Goal: Task Accomplishment & Management: Complete application form

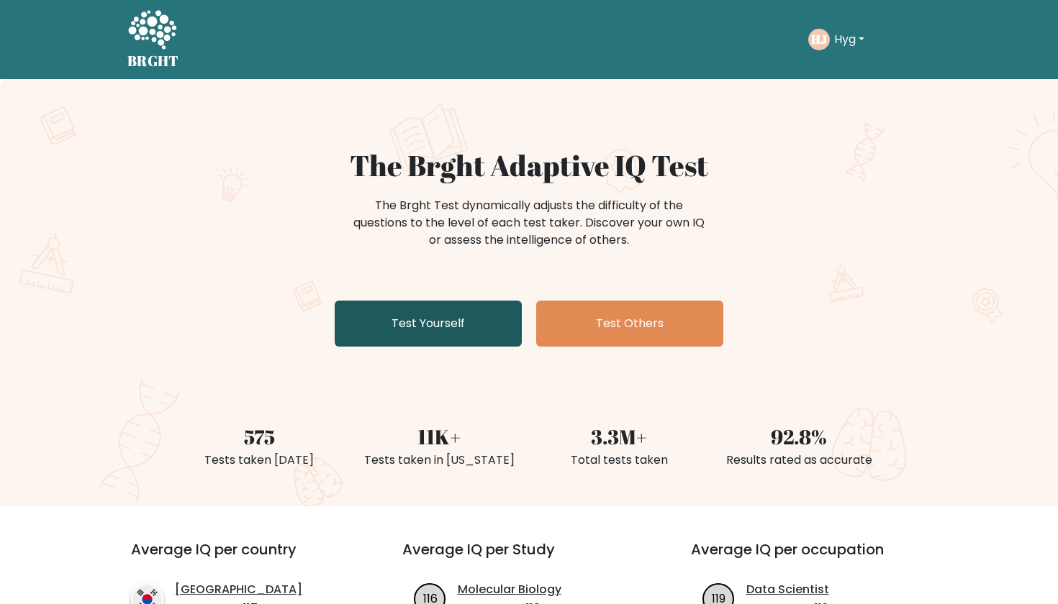
click at [408, 329] on link "Test Yourself" at bounding box center [428, 324] width 187 height 46
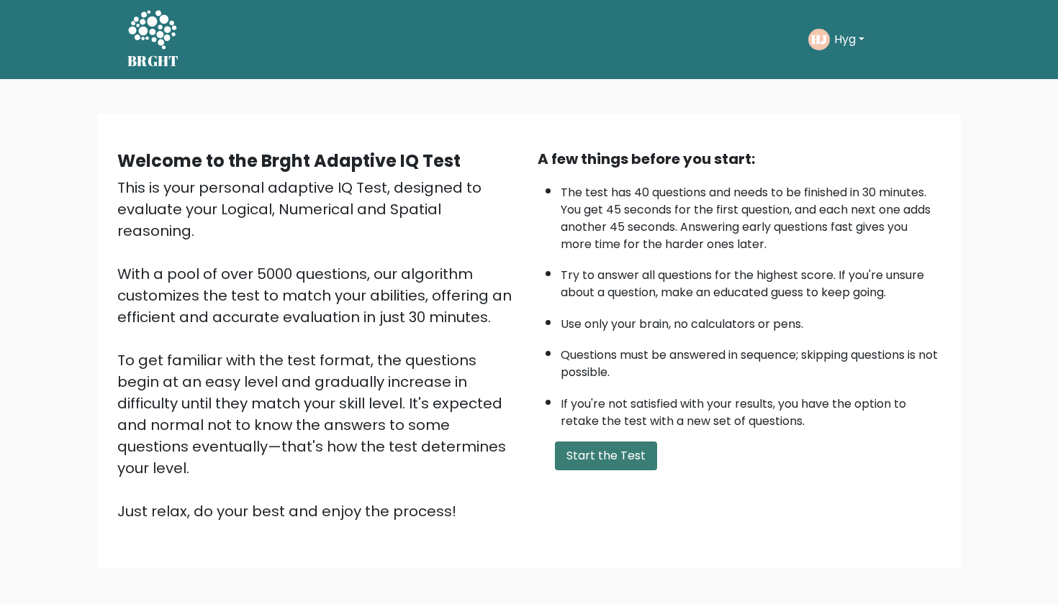
click at [595, 471] on button "Start the Test" at bounding box center [606, 456] width 102 height 29
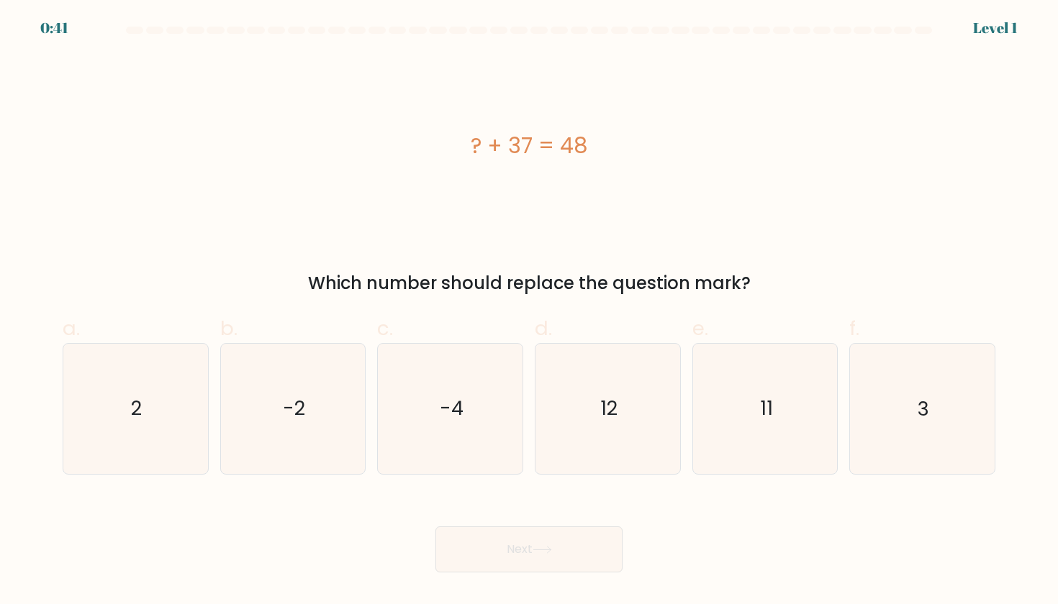
click at [840, 364] on div "e. 11" at bounding box center [765, 394] width 158 height 161
click at [815, 364] on icon "11" at bounding box center [764, 408] width 129 height 129
click at [530, 312] on input "e. 11" at bounding box center [529, 306] width 1 height 9
radio input "true"
click at [519, 562] on button "Next" at bounding box center [528, 550] width 187 height 46
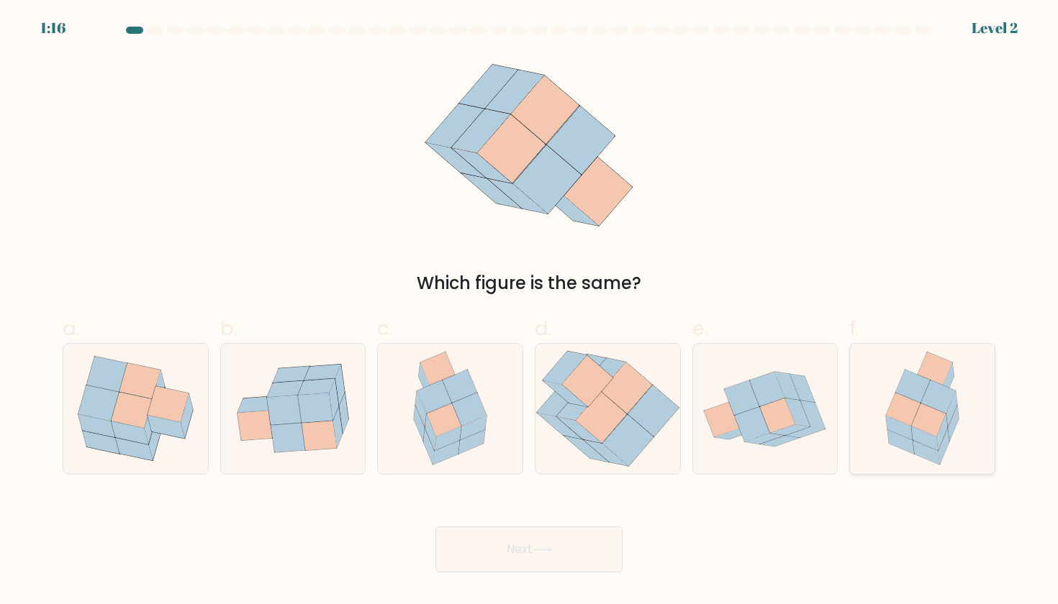
click at [875, 358] on icon at bounding box center [922, 408] width 101 height 129
click at [530, 312] on input "f." at bounding box center [529, 306] width 1 height 9
radio input "true"
click at [487, 544] on button "Next" at bounding box center [528, 550] width 187 height 46
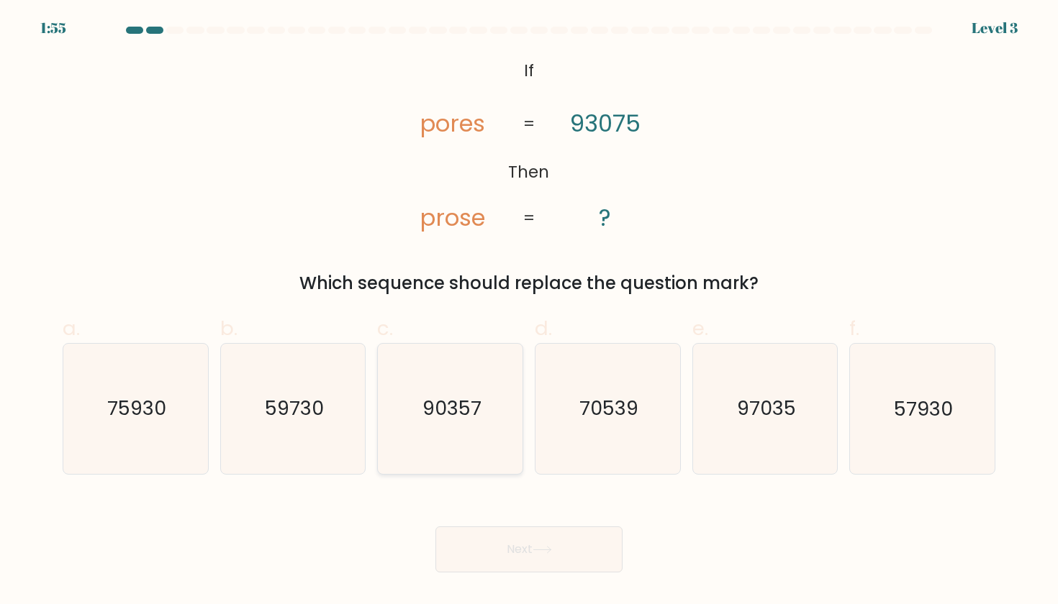
click at [515, 391] on icon "90357" at bounding box center [450, 408] width 129 height 129
click at [529, 312] on input "c. 90357" at bounding box center [529, 306] width 1 height 9
radio input "true"
click at [555, 517] on div "Next" at bounding box center [529, 532] width 950 height 81
click at [550, 545] on button "Next" at bounding box center [528, 550] width 187 height 46
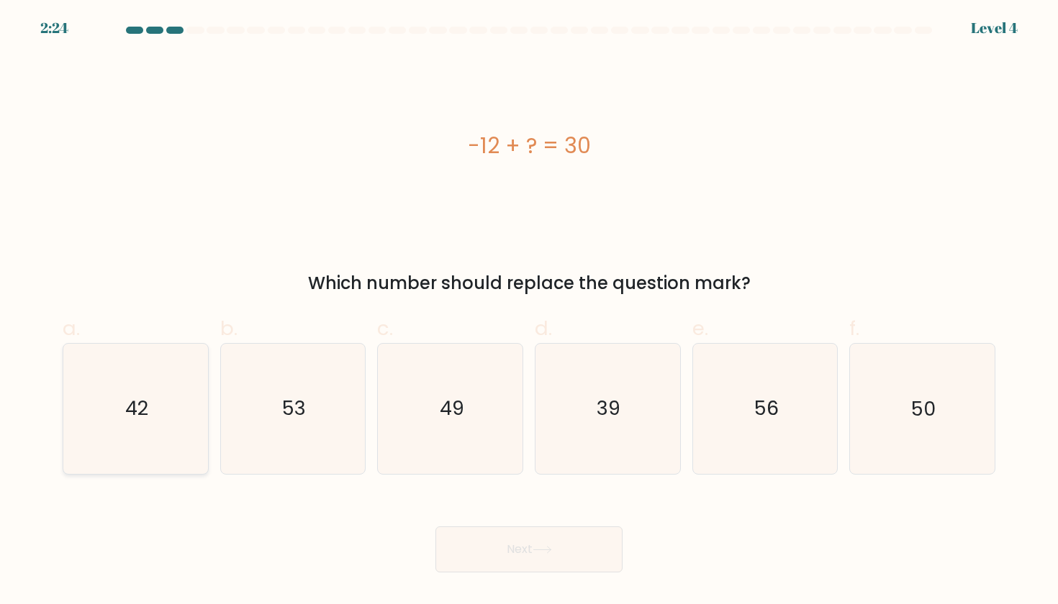
click at [140, 418] on text "42" at bounding box center [136, 409] width 23 height 27
click at [529, 312] on input "a. 42" at bounding box center [529, 306] width 1 height 9
radio input "true"
click at [450, 536] on button "Next" at bounding box center [528, 550] width 187 height 46
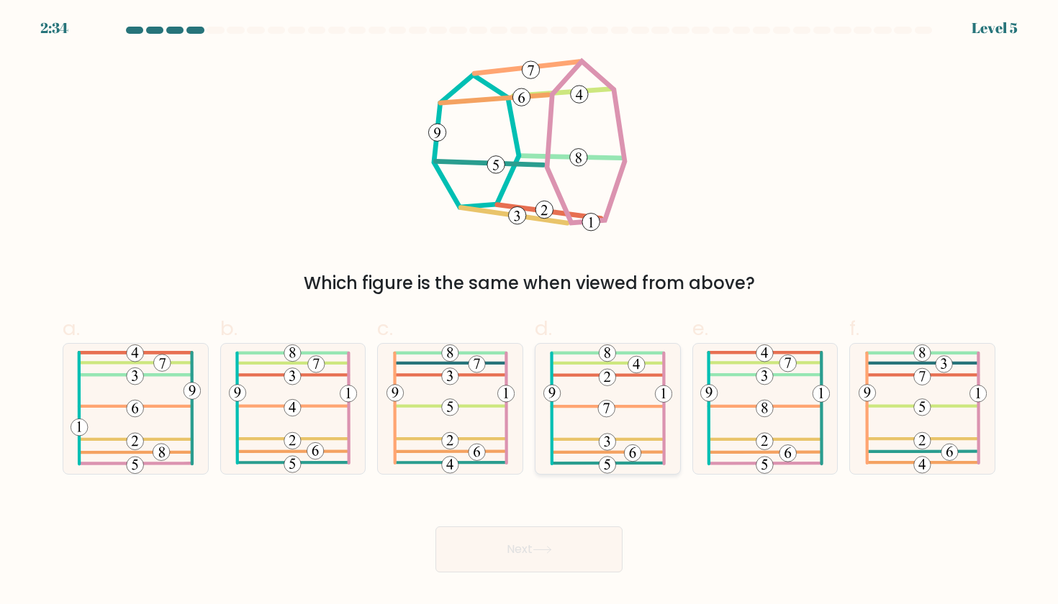
click at [598, 382] on icon at bounding box center [607, 408] width 129 height 129
click at [530, 312] on input "d." at bounding box center [529, 306] width 1 height 9
radio input "true"
click at [504, 555] on button "Next" at bounding box center [528, 550] width 187 height 46
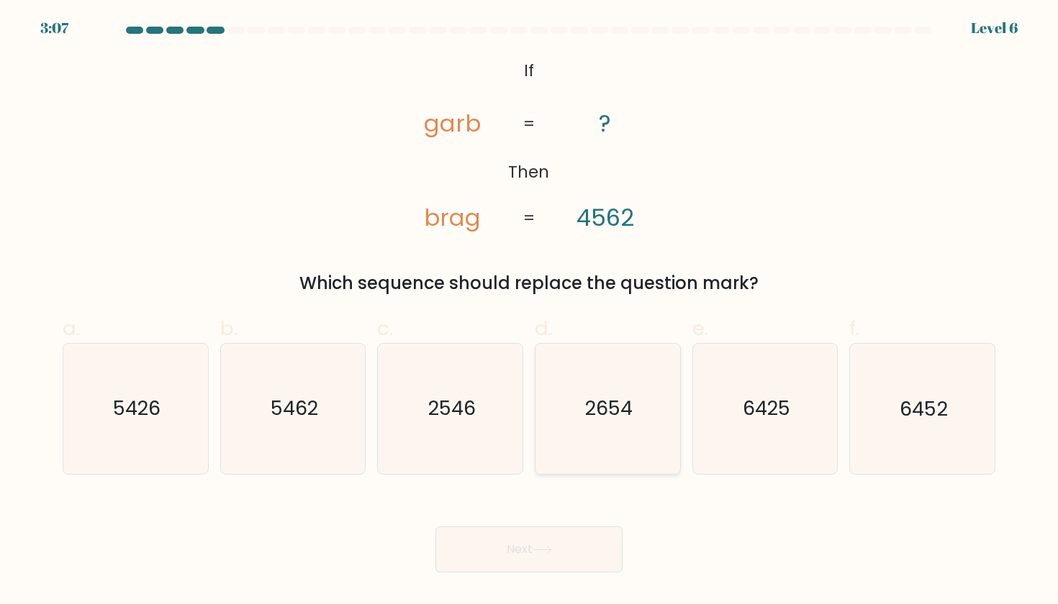
click at [558, 391] on icon "2654" at bounding box center [606, 408] width 129 height 129
click at [530, 312] on input "d. 2654" at bounding box center [529, 306] width 1 height 9
radio input "true"
click at [452, 558] on button "Next" at bounding box center [528, 550] width 187 height 46
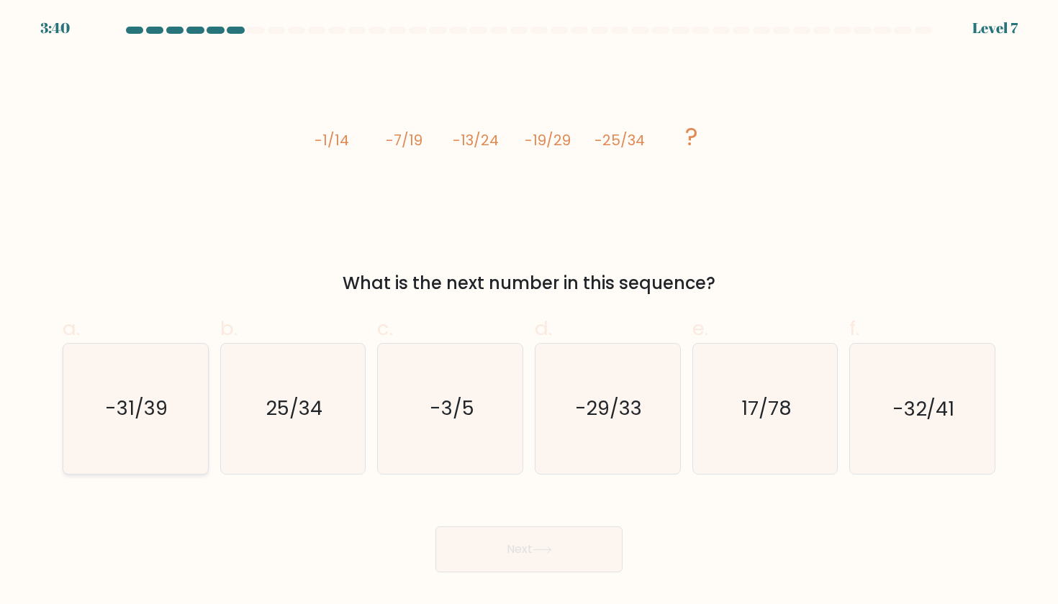
click at [137, 396] on text "-31/39" at bounding box center [137, 409] width 63 height 27
click at [529, 312] on input "a. -31/39" at bounding box center [529, 306] width 1 height 9
radio input "true"
click at [544, 530] on button "Next" at bounding box center [528, 550] width 187 height 46
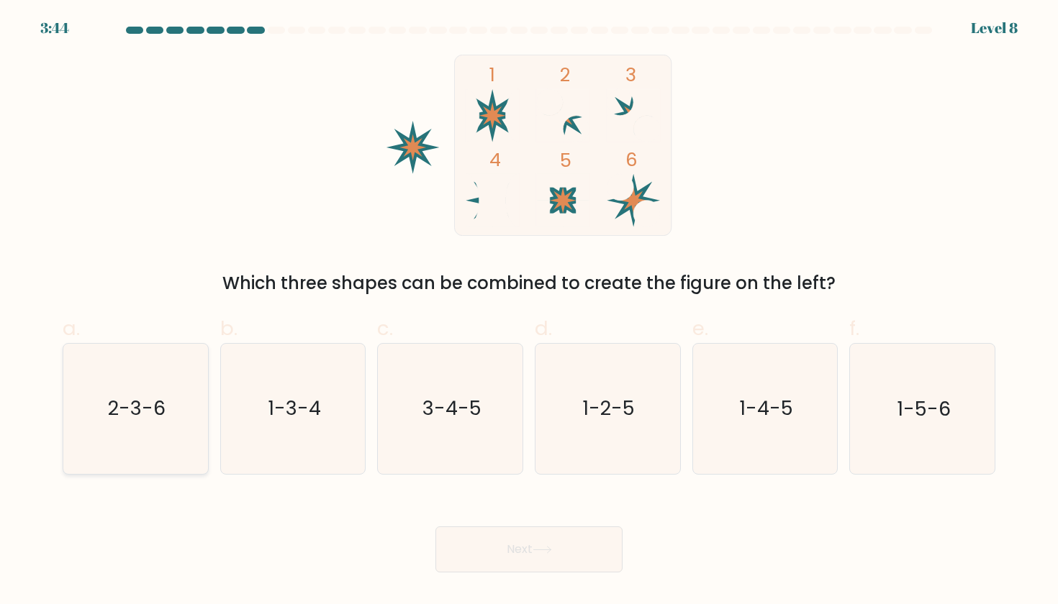
click at [142, 440] on icon "2-3-6" at bounding box center [135, 408] width 129 height 129
click at [529, 312] on input "a. 2-3-6" at bounding box center [529, 306] width 1 height 9
radio input "true"
click at [461, 589] on body "3:44 Level 8" at bounding box center [529, 302] width 1058 height 604
click at [466, 567] on button "Next" at bounding box center [528, 550] width 187 height 46
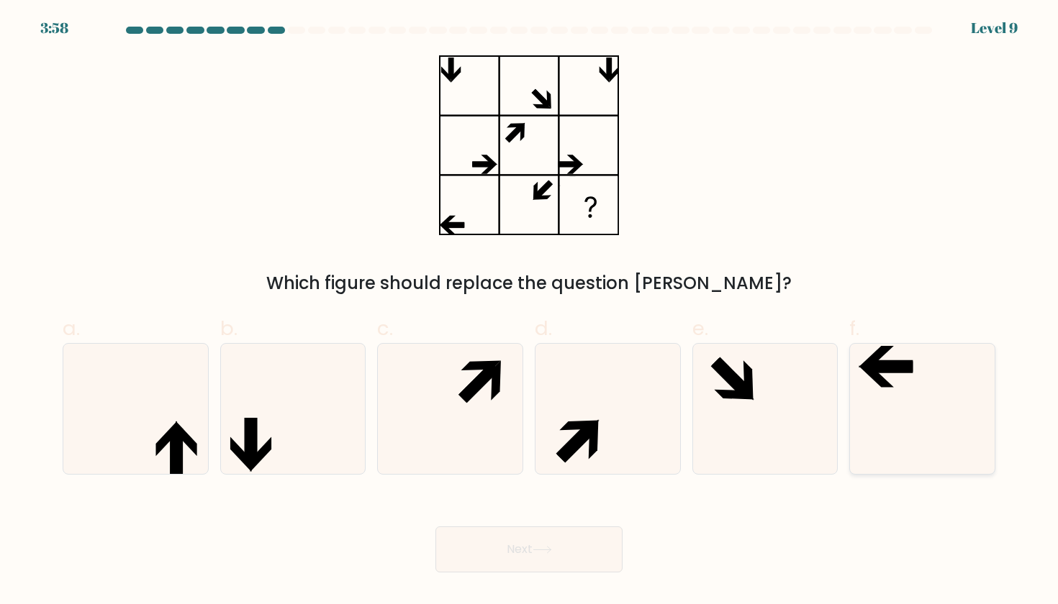
click at [883, 359] on icon at bounding box center [921, 408] width 129 height 129
click at [530, 312] on input "f." at bounding box center [529, 306] width 1 height 9
radio input "true"
click at [561, 450] on icon at bounding box center [576, 442] width 41 height 41
click at [530, 312] on input "d." at bounding box center [529, 306] width 1 height 9
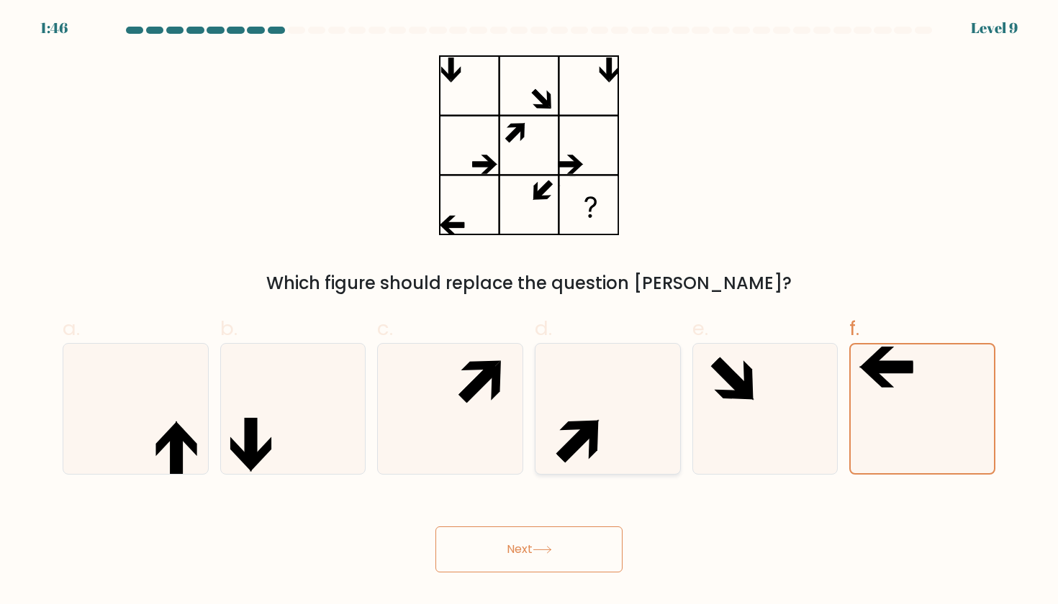
radio input "true"
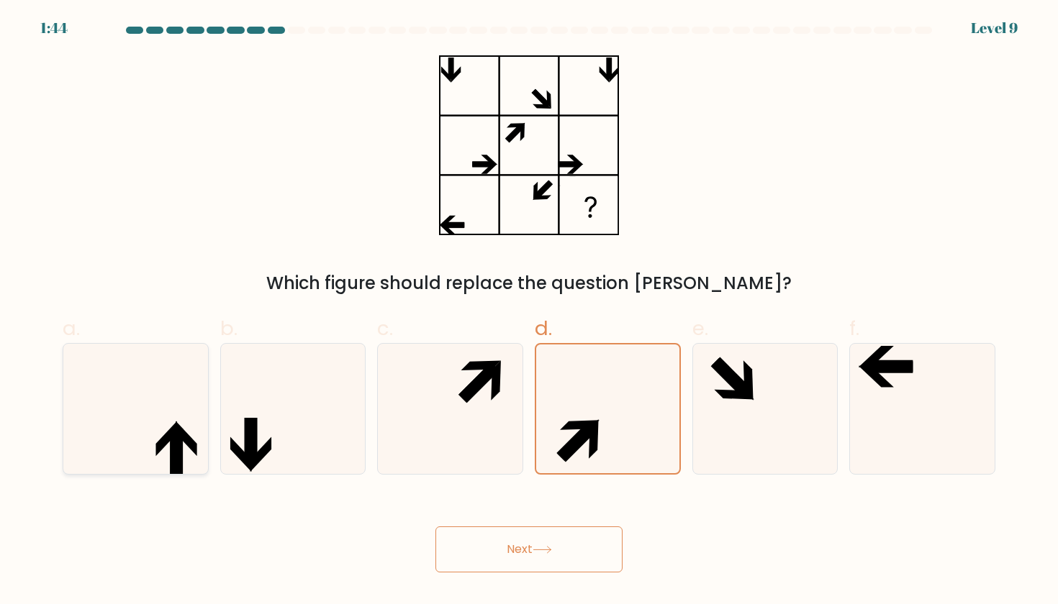
click at [204, 450] on icon at bounding box center [213, 454] width 22 height 35
click at [529, 312] on input "a." at bounding box center [529, 306] width 1 height 9
radio input "true"
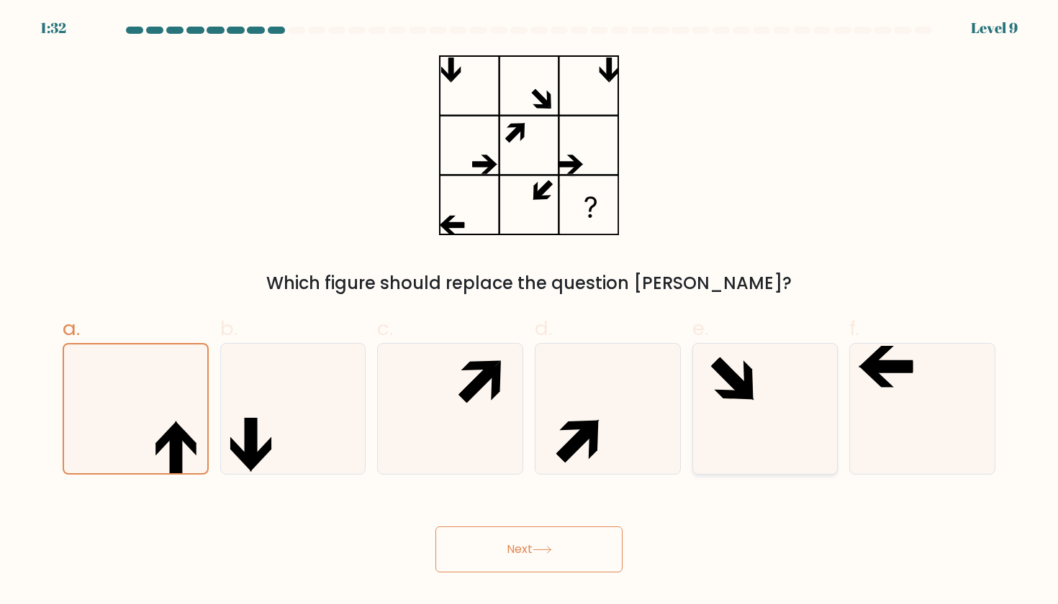
click at [729, 425] on icon at bounding box center [764, 408] width 129 height 129
click at [530, 312] on input "e." at bounding box center [529, 306] width 1 height 9
radio input "true"
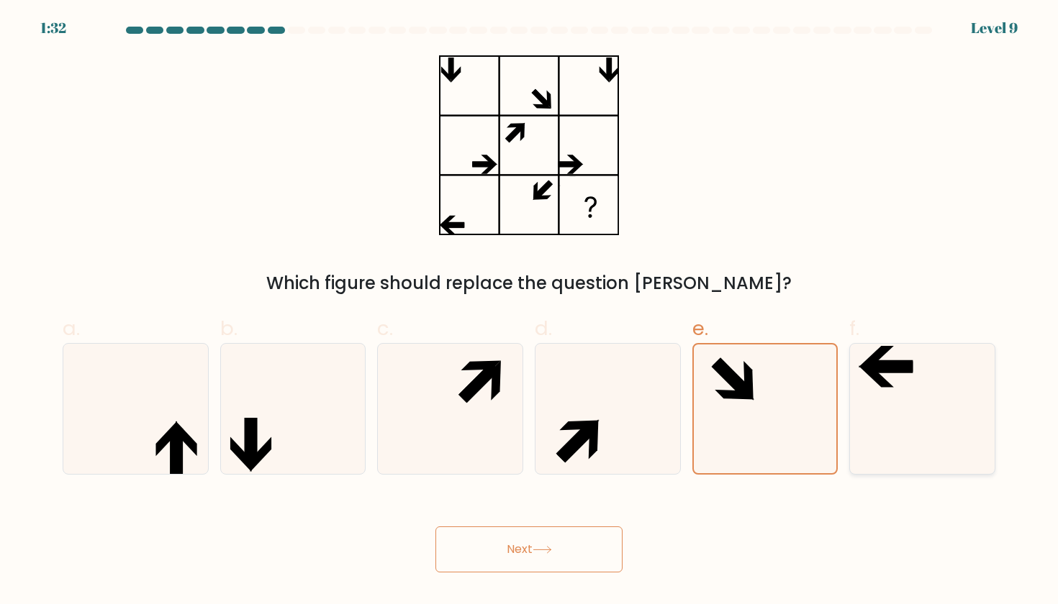
click at [860, 409] on icon at bounding box center [921, 408] width 129 height 129
click at [530, 312] on input "f." at bounding box center [529, 306] width 1 height 9
radio input "true"
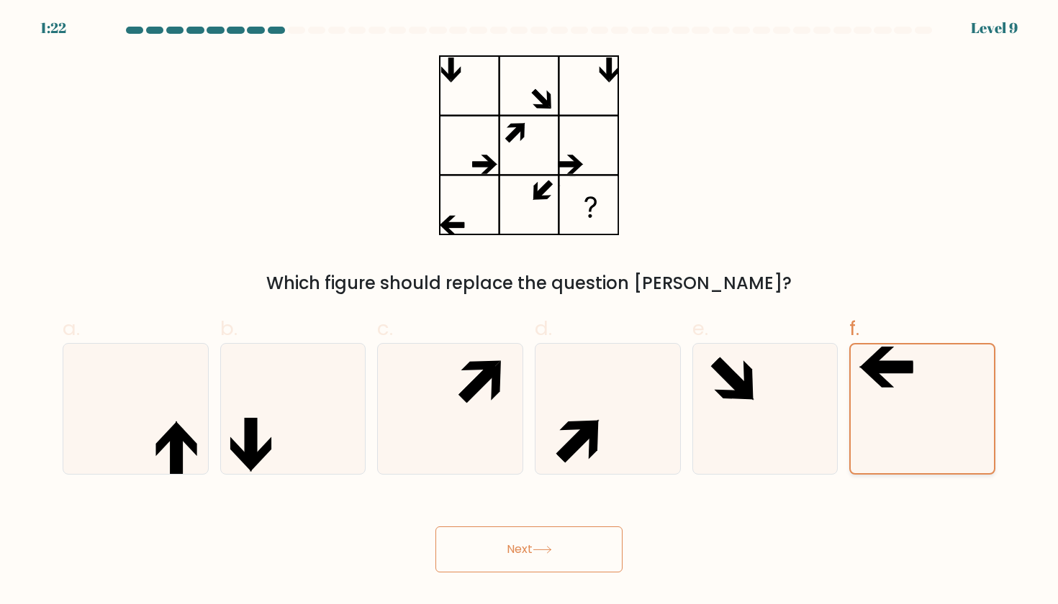
click at [921, 371] on icon at bounding box center [922, 409] width 128 height 128
click at [530, 312] on input "f." at bounding box center [529, 306] width 1 height 9
click at [529, 555] on button "Next" at bounding box center [528, 550] width 187 height 46
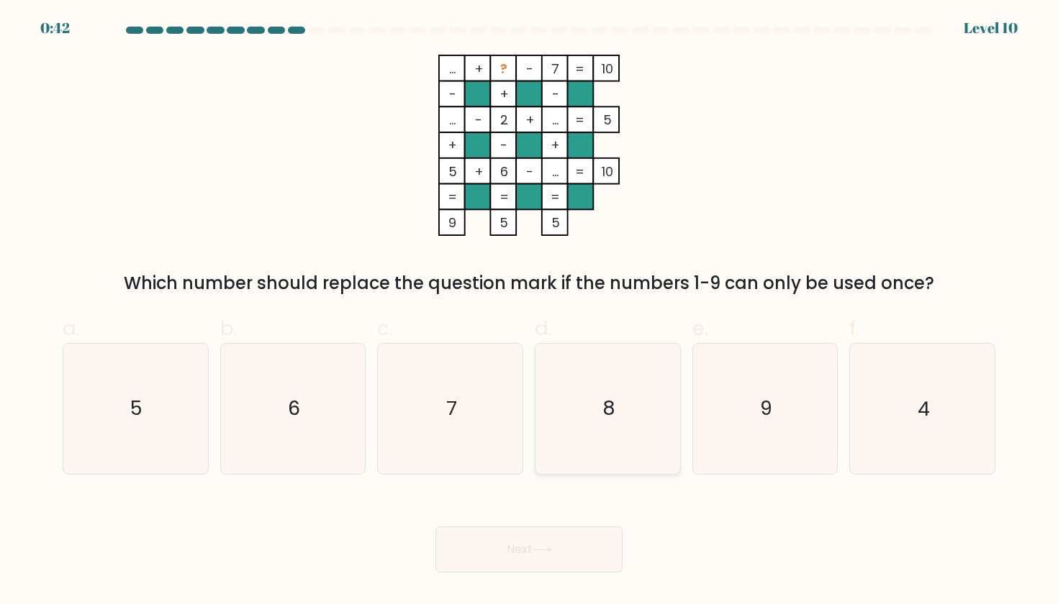
click at [626, 349] on icon "8" at bounding box center [606, 408] width 129 height 129
click at [530, 312] on input "d. 8" at bounding box center [529, 306] width 1 height 9
radio input "true"
click at [507, 542] on button "Next" at bounding box center [528, 550] width 187 height 46
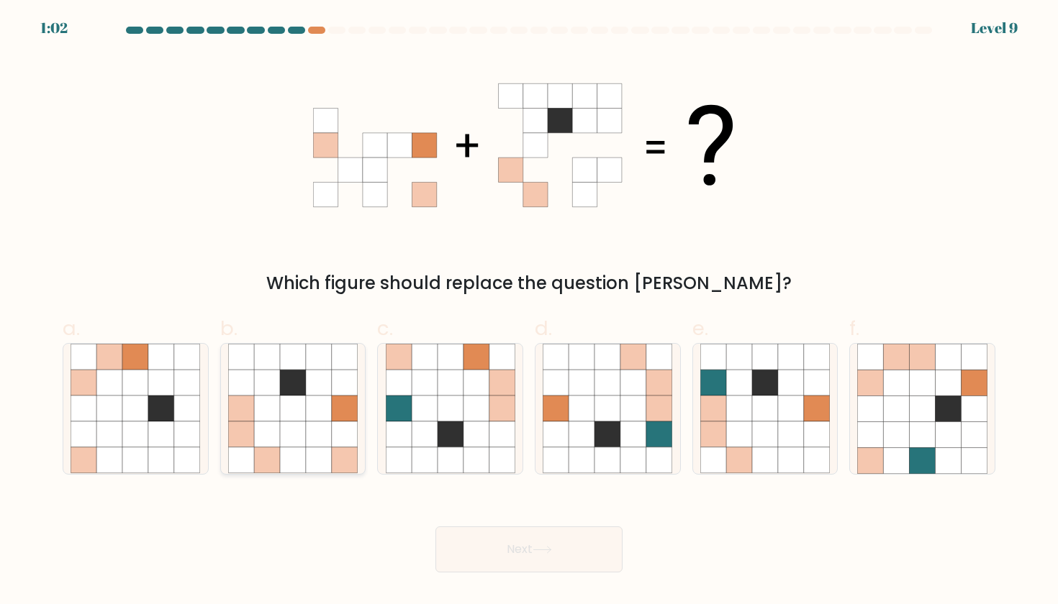
click at [284, 463] on icon at bounding box center [293, 460] width 26 height 26
click at [529, 312] on input "b." at bounding box center [529, 306] width 1 height 9
radio input "true"
click at [507, 540] on button "Next" at bounding box center [528, 550] width 187 height 46
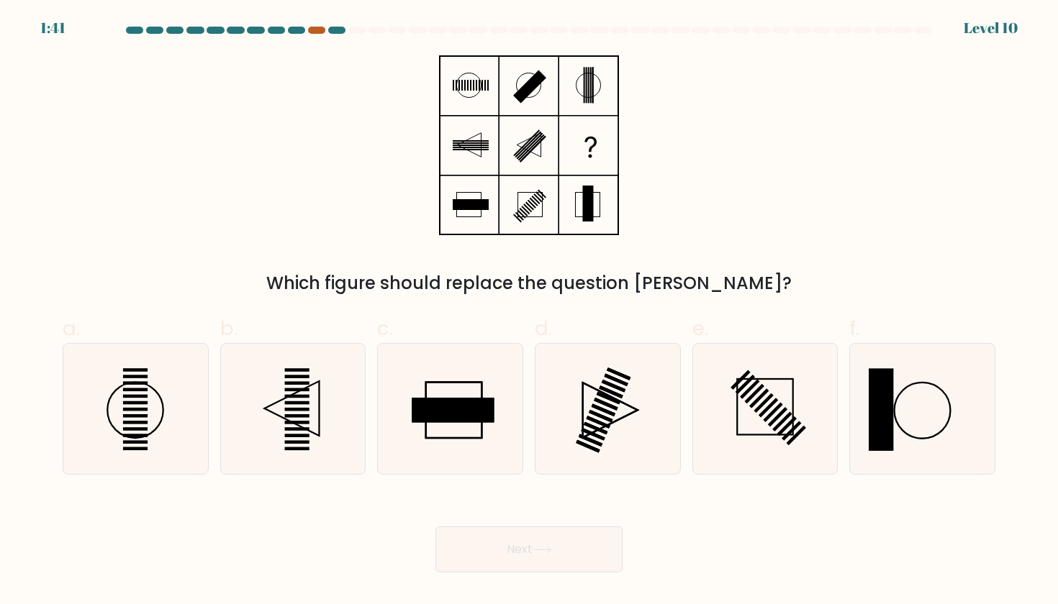
click at [313, 31] on div at bounding box center [316, 30] width 17 height 7
click at [317, 402] on icon at bounding box center [292, 408] width 129 height 129
click at [529, 312] on input "b." at bounding box center [529, 306] width 1 height 9
radio input "true"
click at [527, 554] on button "Next" at bounding box center [528, 550] width 187 height 46
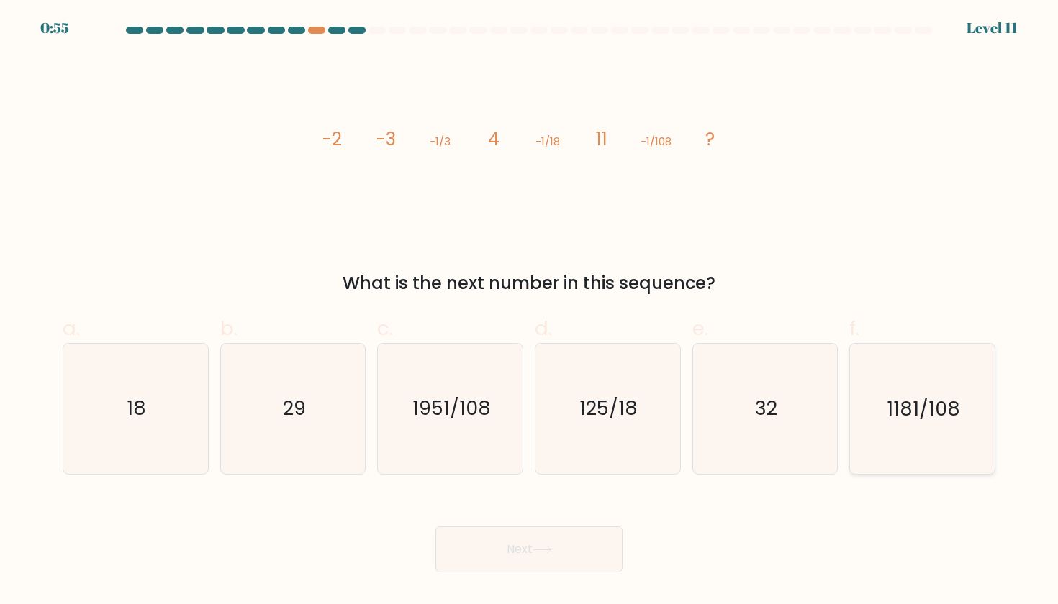
click at [877, 411] on icon "1181/108" at bounding box center [921, 408] width 129 height 129
click at [530, 312] on input "f. 1181/108" at bounding box center [529, 306] width 1 height 9
radio input "true"
click at [597, 378] on icon "125/18" at bounding box center [606, 408] width 129 height 129
click at [530, 312] on input "d. 125/18" at bounding box center [529, 306] width 1 height 9
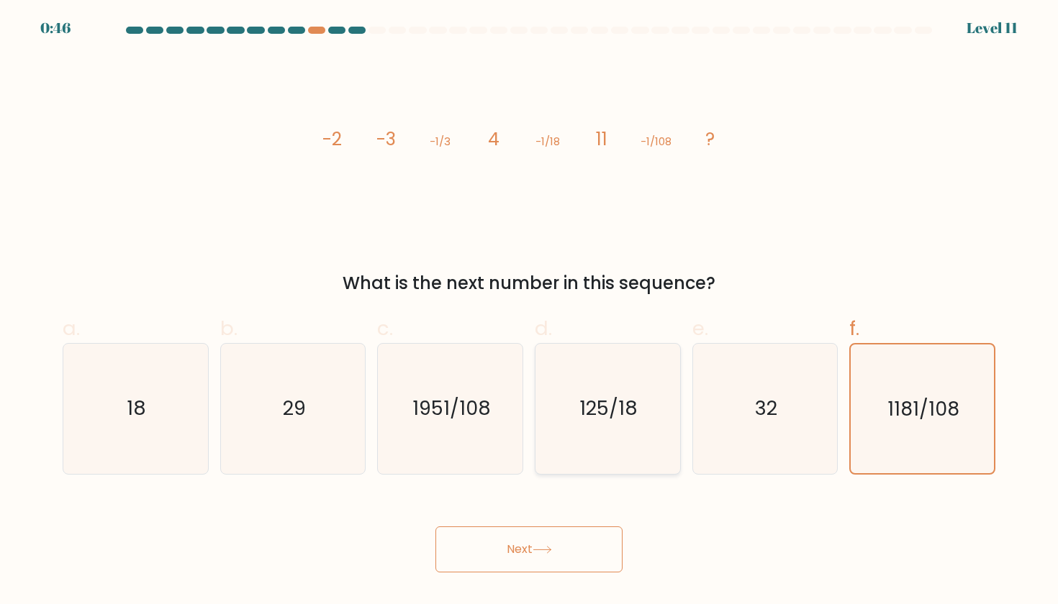
radio input "true"
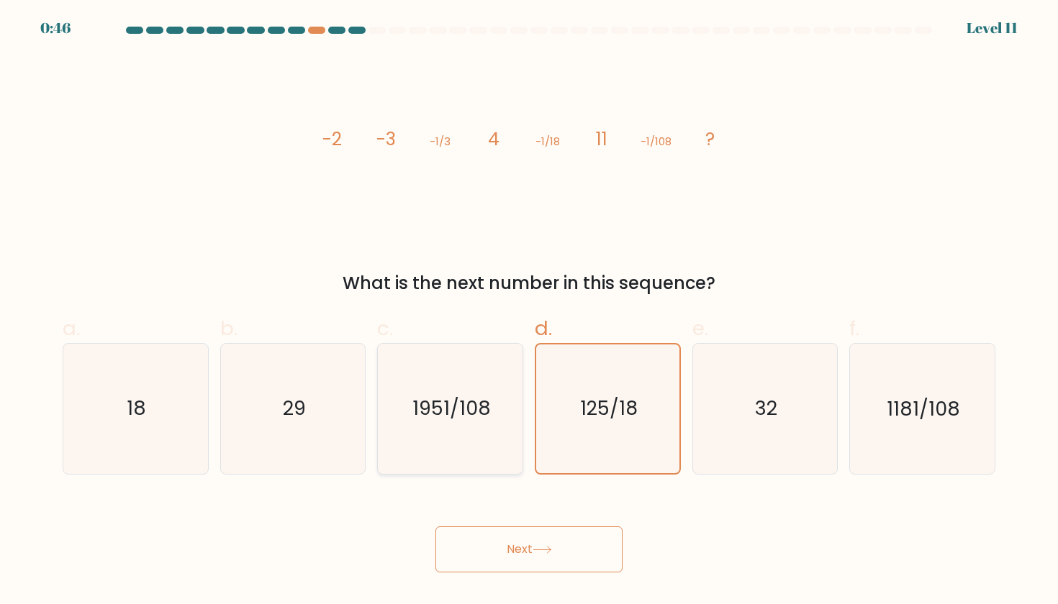
click at [497, 397] on icon "1951/108" at bounding box center [450, 408] width 129 height 129
click at [529, 312] on input "c. 1951/108" at bounding box center [529, 306] width 1 height 9
radio input "true"
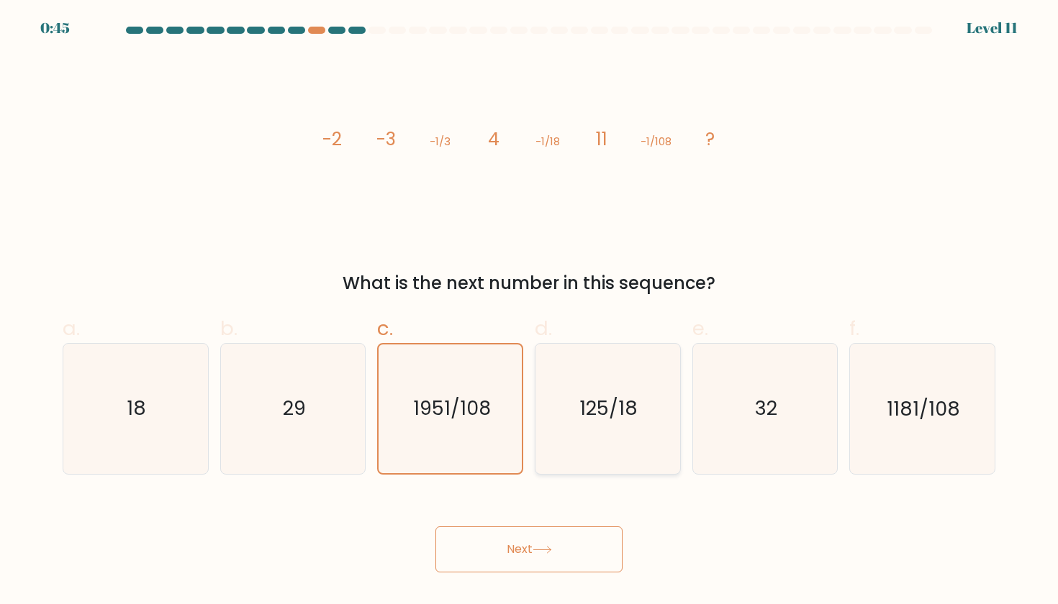
click at [608, 398] on text "125/18" at bounding box center [609, 409] width 58 height 27
click at [530, 312] on input "d. 125/18" at bounding box center [529, 306] width 1 height 9
radio input "true"
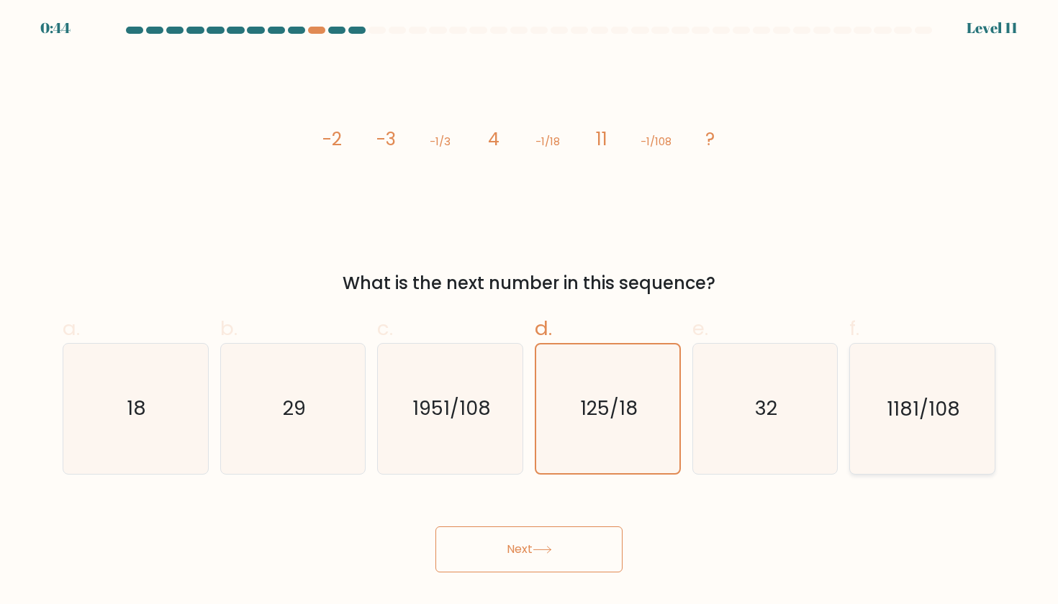
click at [942, 375] on icon "1181/108" at bounding box center [921, 408] width 129 height 129
click at [530, 312] on input "f. 1181/108" at bounding box center [529, 306] width 1 height 9
radio input "true"
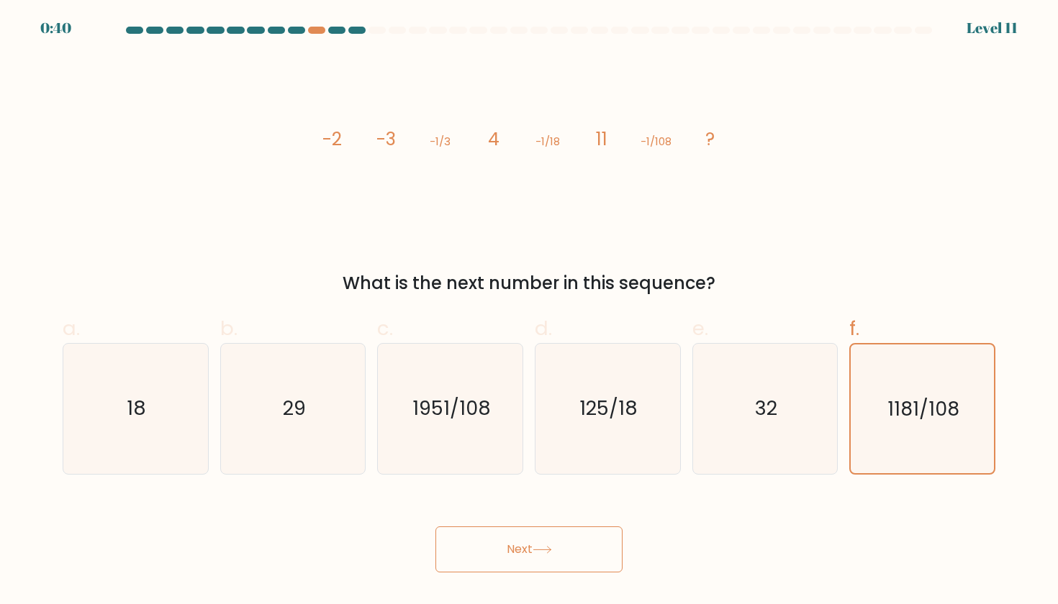
click at [562, 551] on button "Next" at bounding box center [528, 550] width 187 height 46
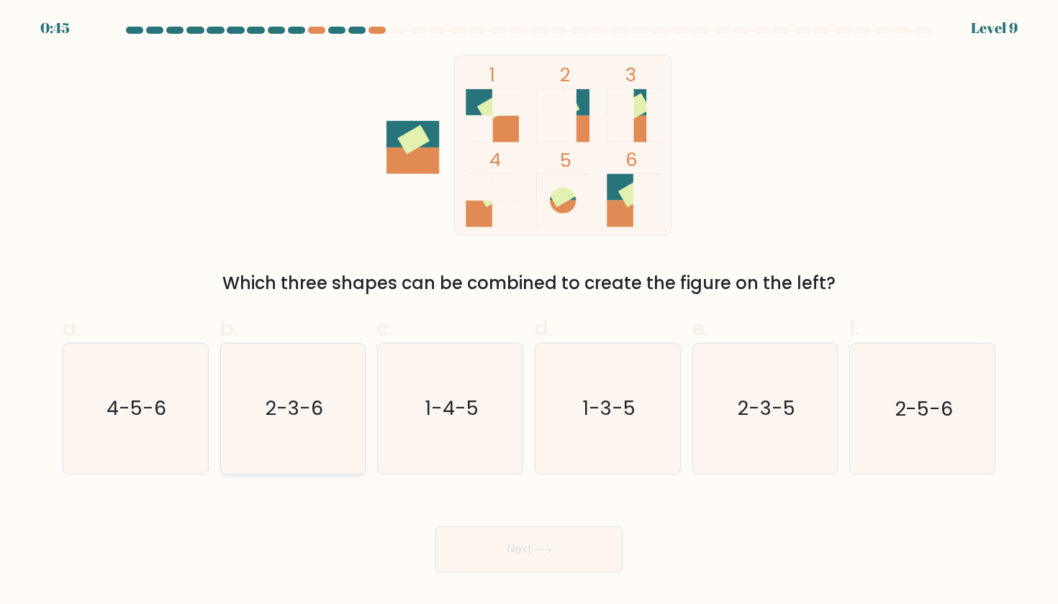
click at [286, 419] on text "2-3-6" at bounding box center [294, 409] width 58 height 27
click at [529, 312] on input "b. 2-3-6" at bounding box center [529, 306] width 1 height 9
radio input "true"
click at [533, 561] on button "Next" at bounding box center [528, 550] width 187 height 46
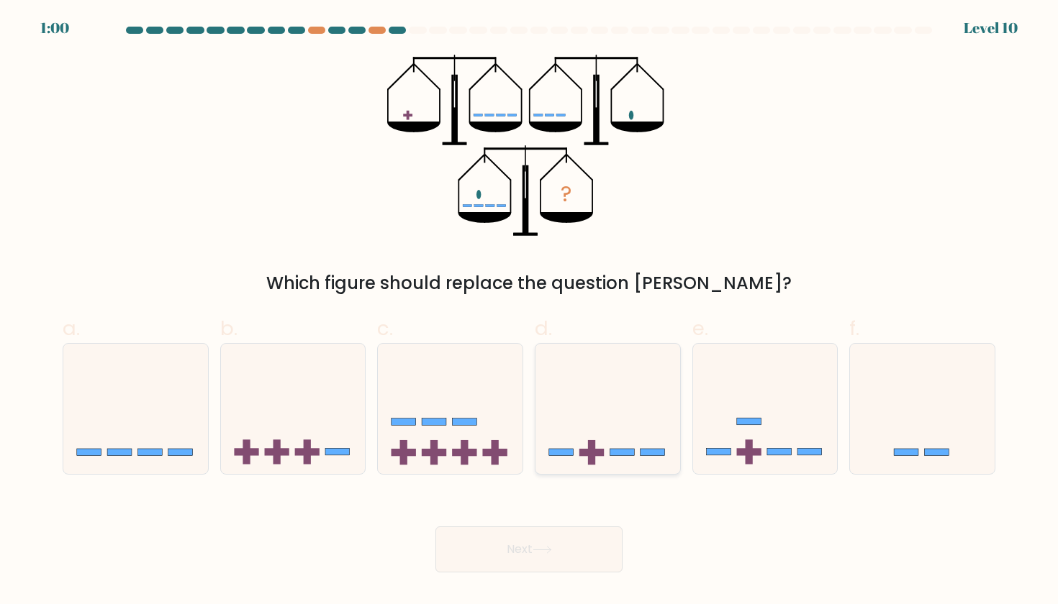
click at [605, 448] on icon at bounding box center [607, 408] width 145 height 119
click at [530, 312] on input "d." at bounding box center [529, 306] width 1 height 9
radio input "true"
click at [528, 552] on button "Next" at bounding box center [528, 550] width 187 height 46
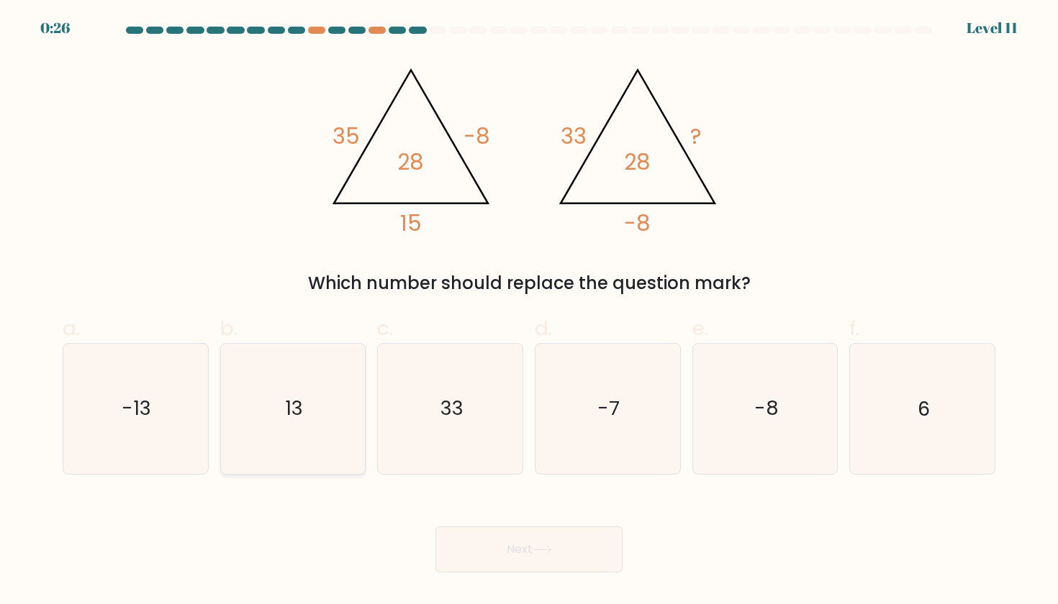
click at [244, 384] on icon "13" at bounding box center [292, 408] width 129 height 129
click at [529, 312] on input "b. 13" at bounding box center [529, 306] width 1 height 9
radio input "true"
click at [477, 550] on button "Next" at bounding box center [528, 550] width 187 height 46
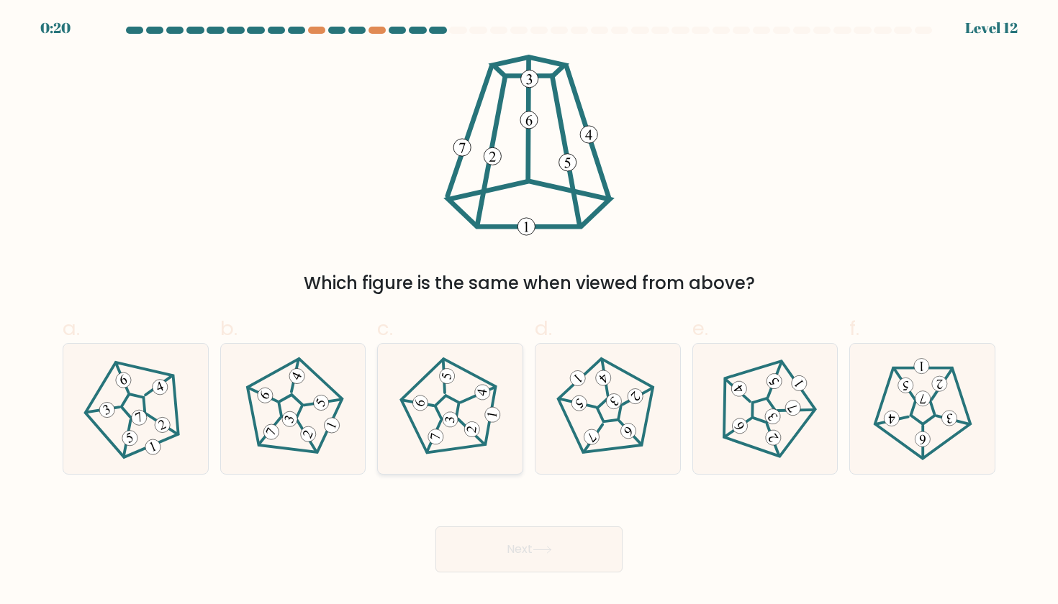
click at [427, 412] on icon at bounding box center [451, 409] width 104 height 104
click at [529, 312] on input "c." at bounding box center [529, 306] width 1 height 9
radio input "true"
click at [285, 388] on icon at bounding box center [293, 409] width 104 height 104
click at [529, 312] on input "b." at bounding box center [529, 306] width 1 height 9
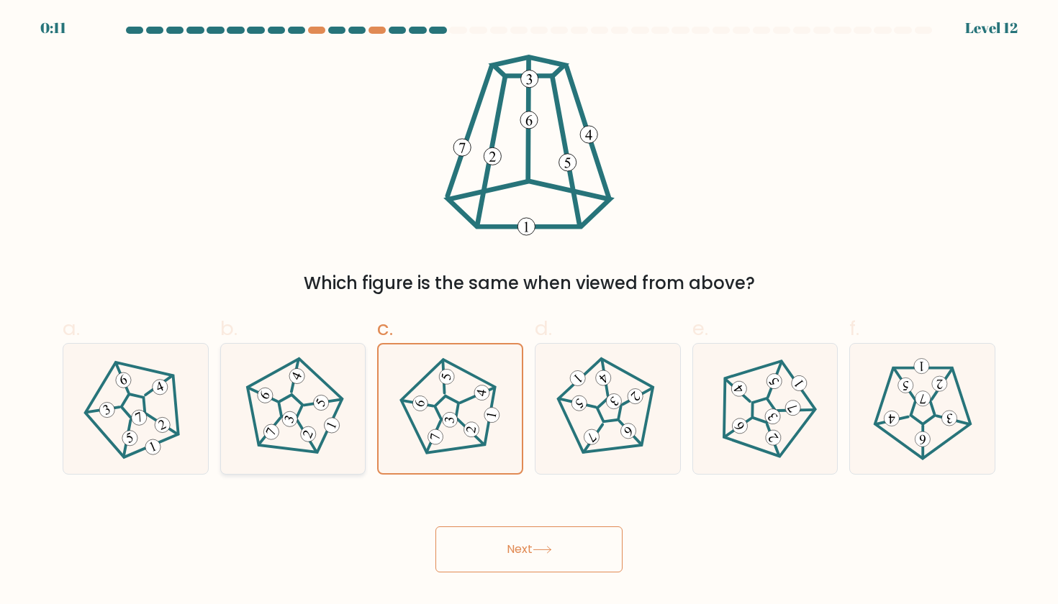
radio input "true"
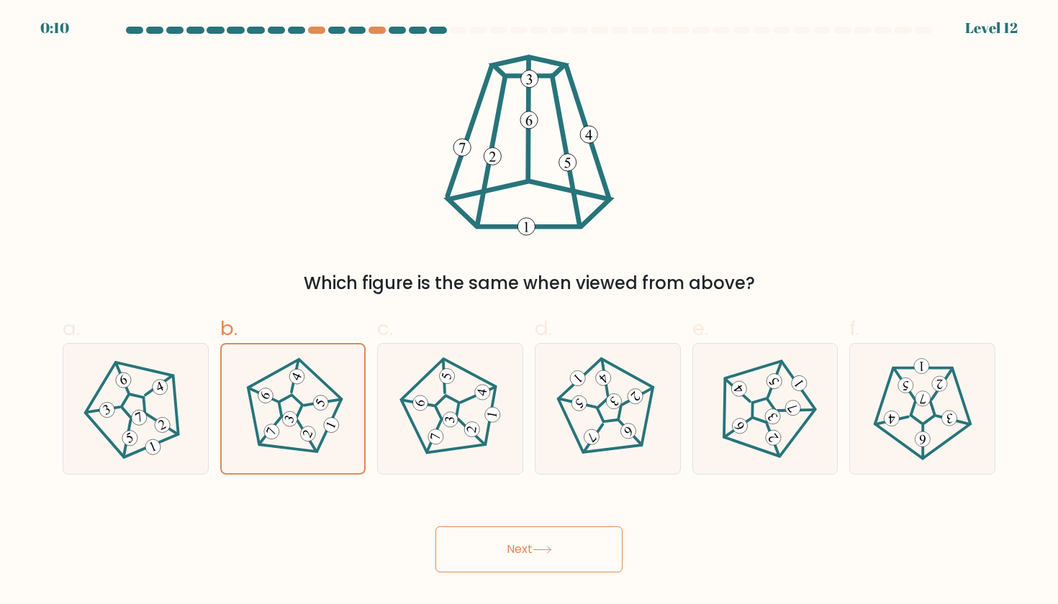
click at [491, 544] on button "Next" at bounding box center [528, 550] width 187 height 46
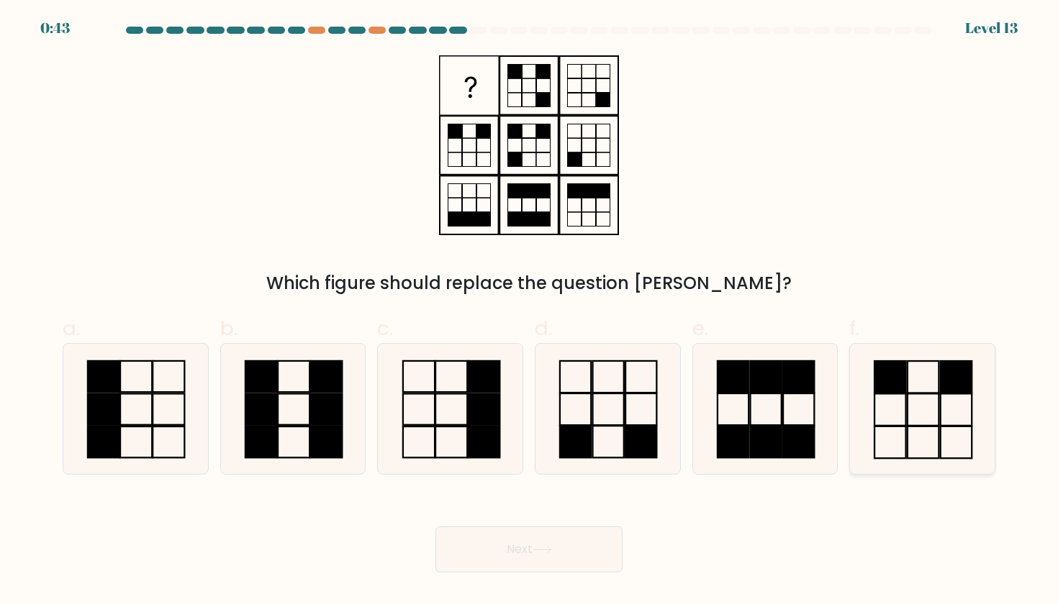
click at [945, 388] on rect at bounding box center [955, 377] width 31 height 32
click at [530, 312] on input "f." at bounding box center [529, 306] width 1 height 9
radio input "true"
click at [594, 568] on button "Next" at bounding box center [528, 550] width 187 height 46
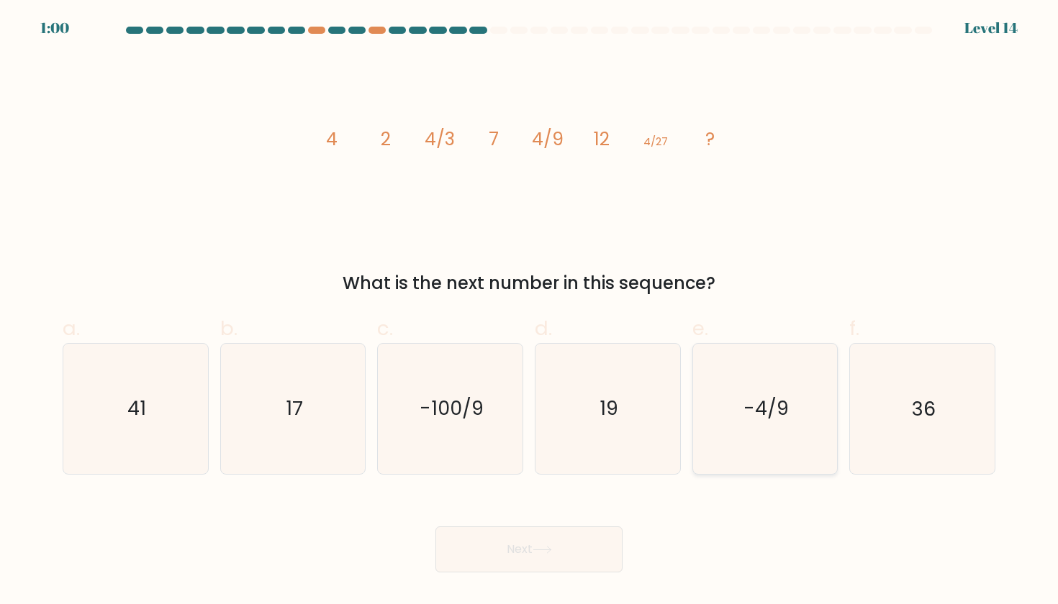
click at [761, 420] on text "-4/9" at bounding box center [765, 409] width 45 height 27
click at [530, 312] on input "e. -4/9" at bounding box center [529, 306] width 1 height 9
radio input "true"
click at [568, 547] on button "Next" at bounding box center [528, 550] width 187 height 46
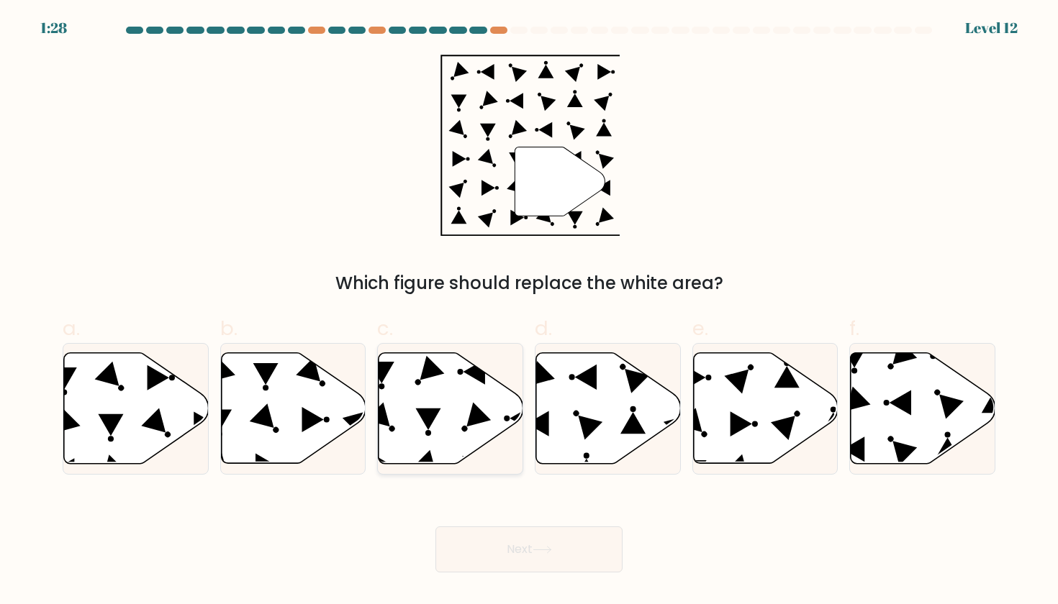
click at [496, 427] on icon at bounding box center [450, 408] width 145 height 111
click at [529, 312] on input "c." at bounding box center [529, 306] width 1 height 9
radio input "true"
click at [483, 553] on button "Next" at bounding box center [528, 550] width 187 height 46
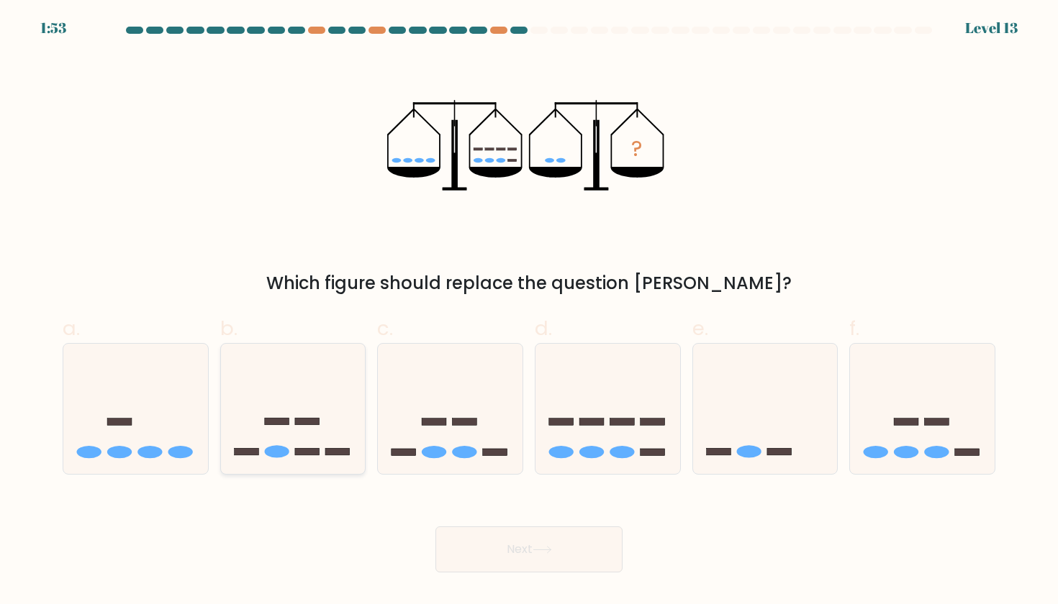
click at [279, 471] on div at bounding box center [293, 408] width 146 height 131
click at [529, 312] on input "b." at bounding box center [529, 306] width 1 height 9
radio input "true"
click at [490, 580] on body "1:52 Level 13" at bounding box center [529, 302] width 1058 height 604
click at [486, 569] on button "Next" at bounding box center [528, 550] width 187 height 46
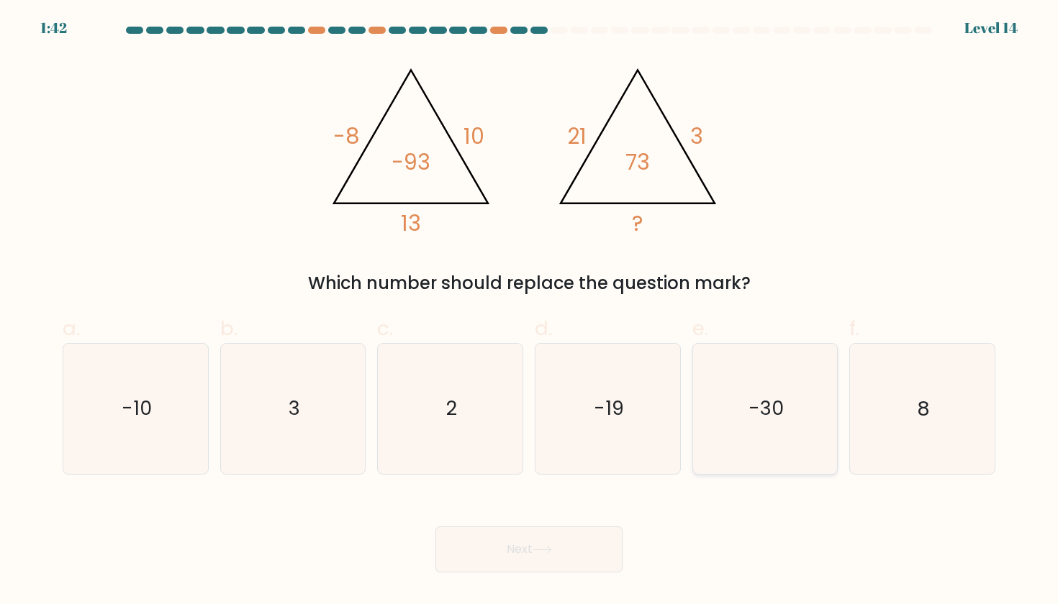
click at [794, 347] on icon "-30" at bounding box center [764, 408] width 129 height 129
click at [530, 312] on input "e. -30" at bounding box center [529, 306] width 1 height 9
radio input "true"
click at [641, 374] on icon "-19" at bounding box center [606, 408] width 129 height 129
click at [530, 312] on input "d. -19" at bounding box center [529, 306] width 1 height 9
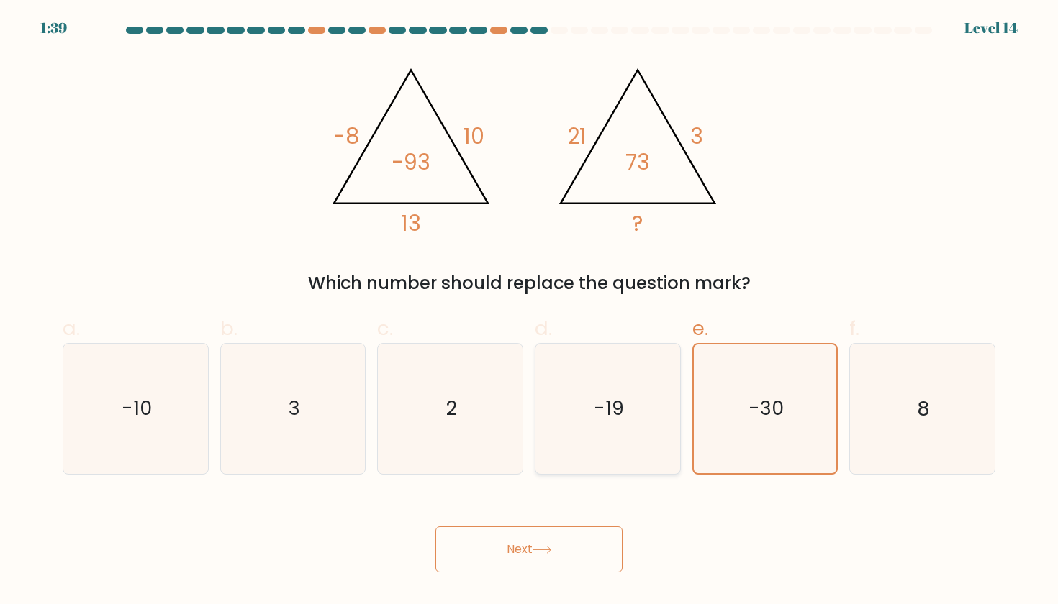
radio input "true"
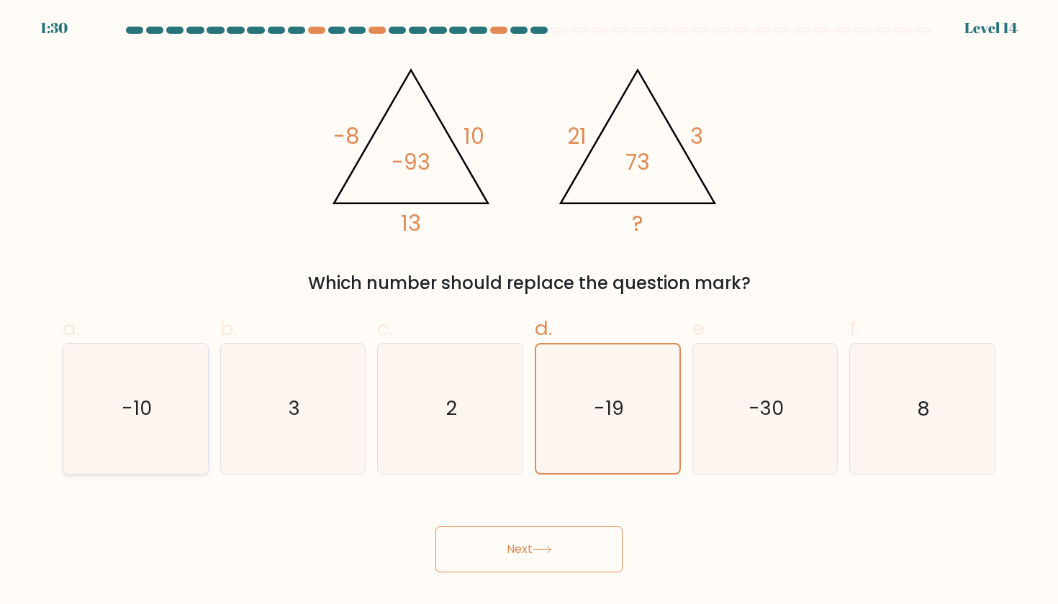
click at [200, 405] on icon "-10" at bounding box center [135, 408] width 129 height 129
click at [529, 312] on input "a. -10" at bounding box center [529, 306] width 1 height 9
radio input "true"
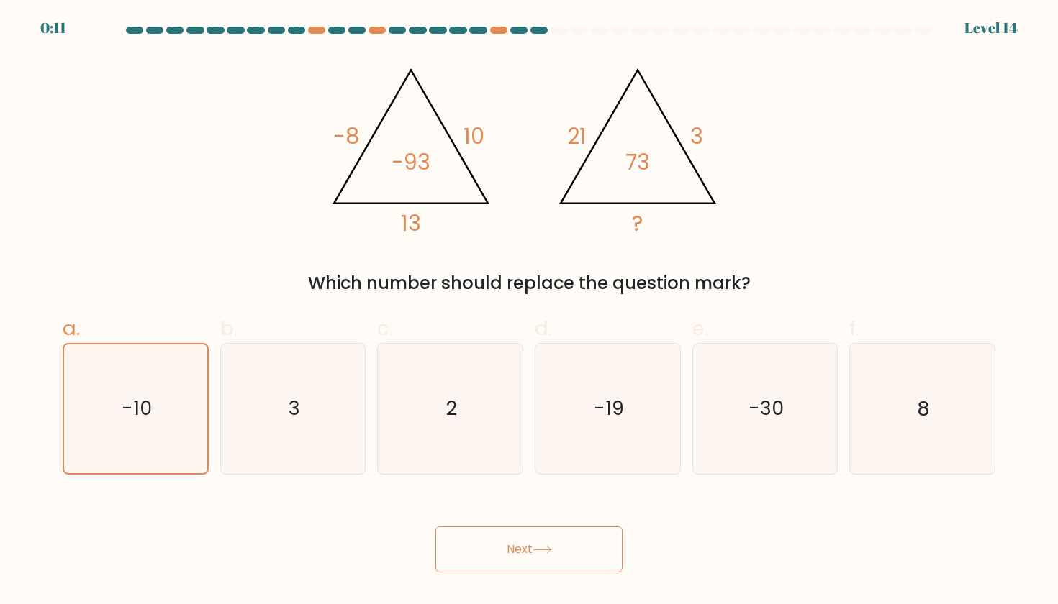
click at [535, 525] on div "Next" at bounding box center [529, 532] width 950 height 81
click at [533, 536] on button "Next" at bounding box center [528, 550] width 187 height 46
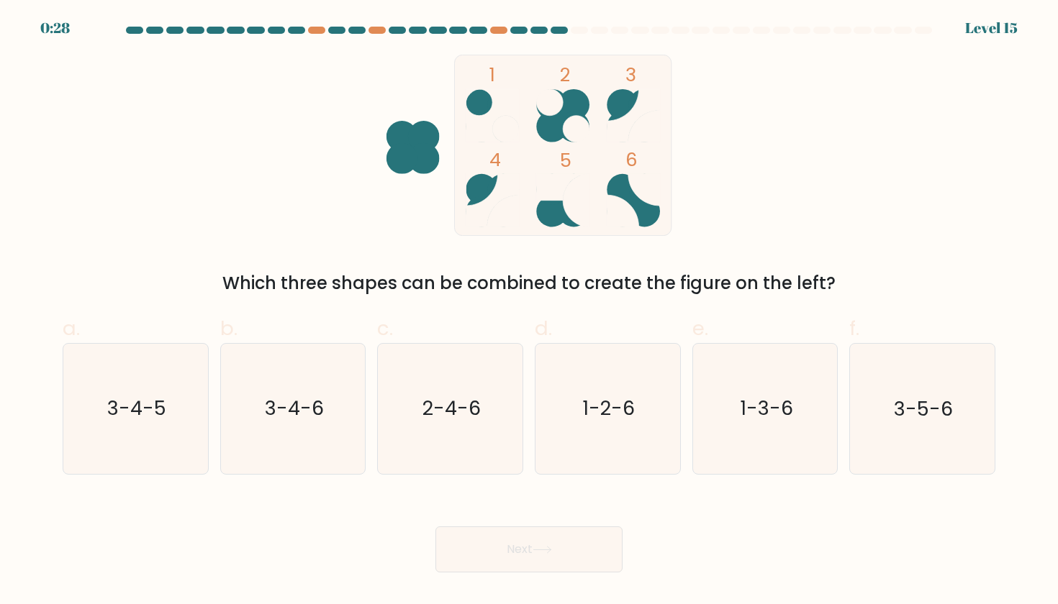
click at [634, 94] on ellipse at bounding box center [644, 104] width 32 height 31
click at [171, 450] on icon "3-4-5" at bounding box center [135, 408] width 129 height 129
click at [529, 312] on input "a. 3-4-5" at bounding box center [529, 306] width 1 height 9
radio input "true"
click at [274, 458] on icon "3-4-6" at bounding box center [292, 408] width 129 height 129
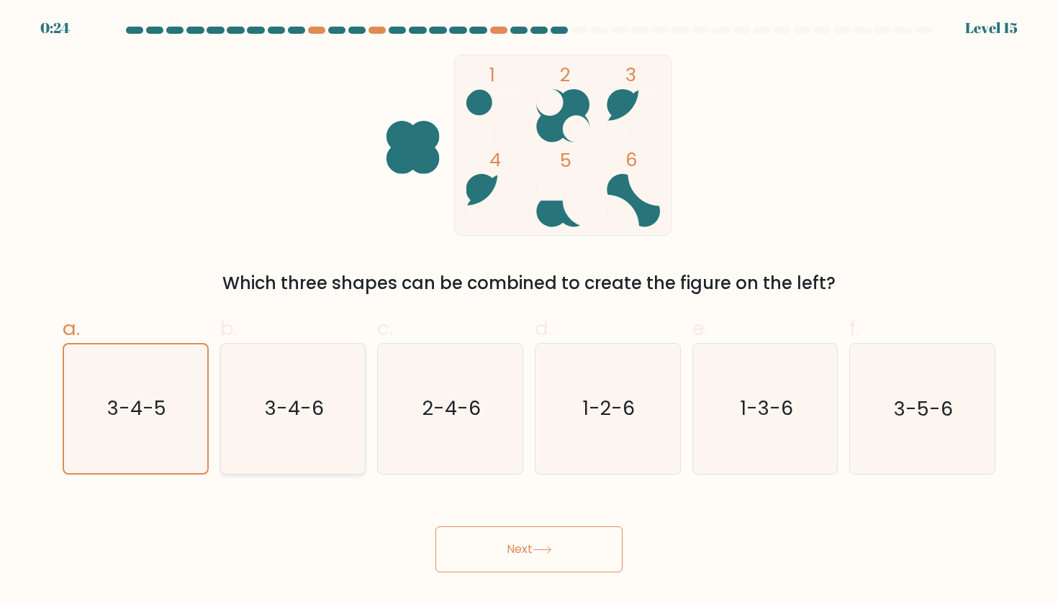
click at [529, 312] on input "b. 3-4-6" at bounding box center [529, 306] width 1 height 9
radio input "true"
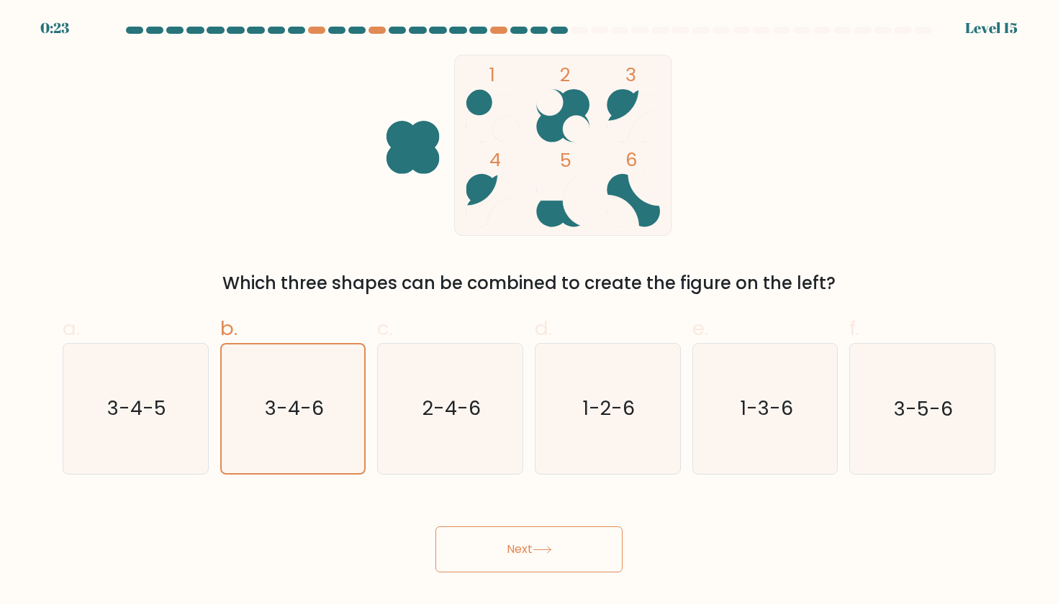
click at [471, 532] on button "Next" at bounding box center [528, 550] width 187 height 46
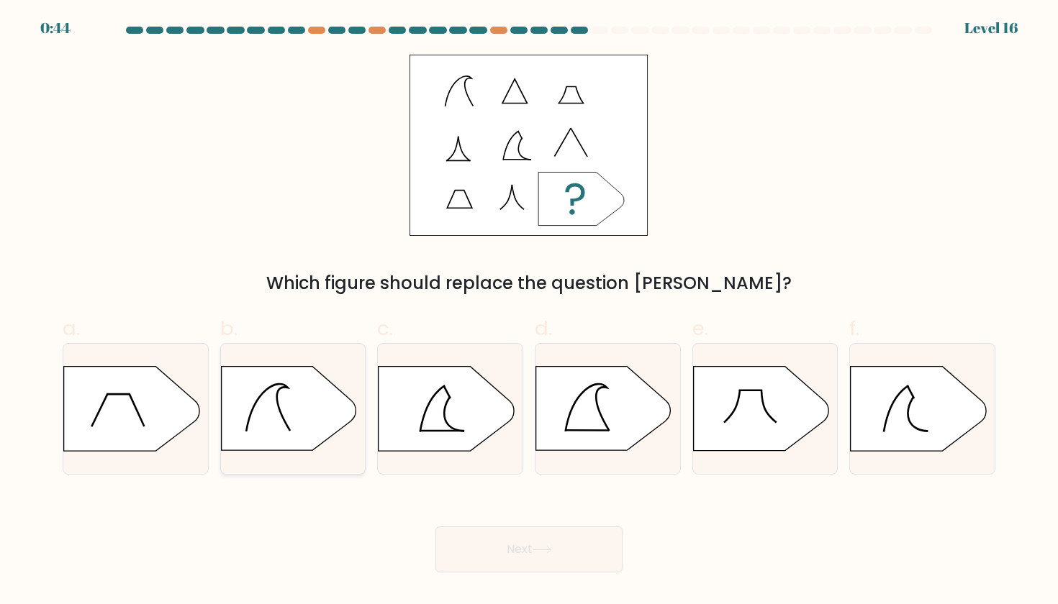
click at [317, 398] on icon at bounding box center [288, 408] width 135 height 84
click at [529, 312] on input "b." at bounding box center [529, 306] width 1 height 9
radio input "true"
click at [641, 435] on icon at bounding box center [603, 408] width 135 height 84
click at [530, 312] on input "d." at bounding box center [529, 306] width 1 height 9
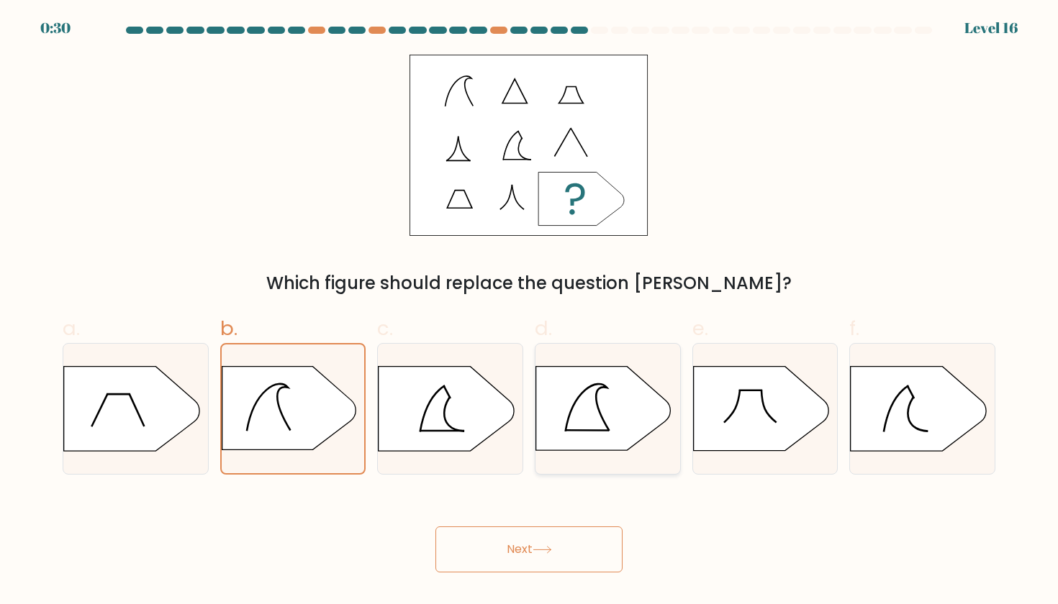
radio input "true"
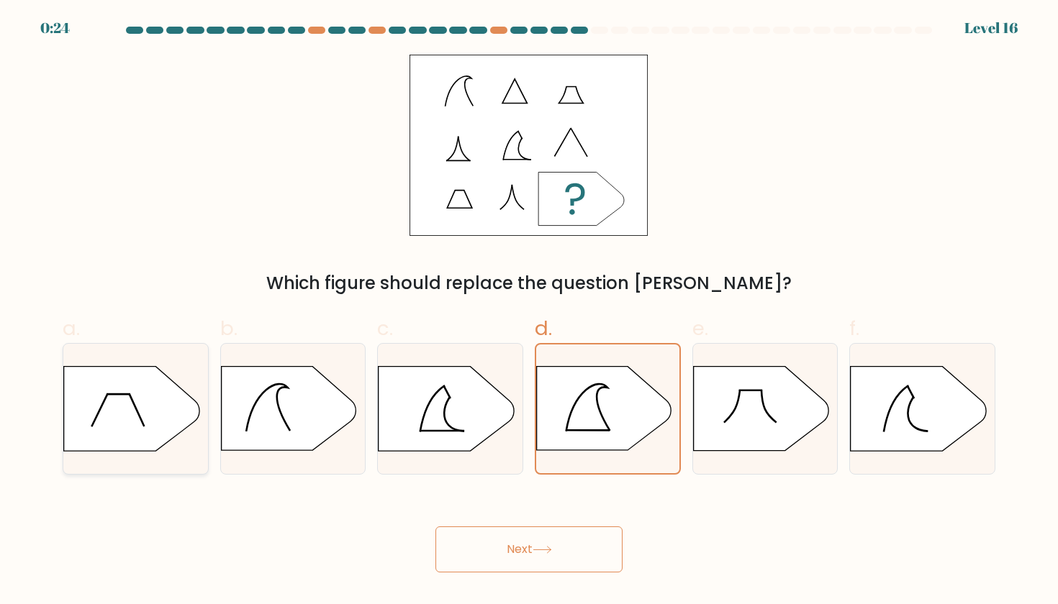
click at [206, 424] on icon at bounding box center [135, 409] width 145 height 86
click at [529, 312] on input "a." at bounding box center [529, 306] width 1 height 9
radio input "true"
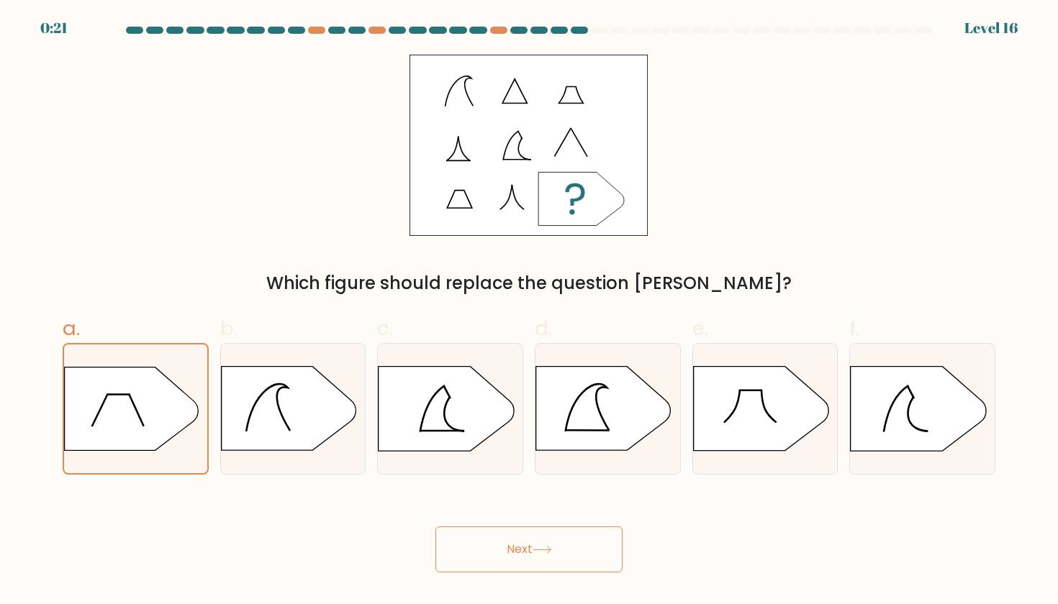
click at [458, 532] on button "Next" at bounding box center [528, 550] width 187 height 46
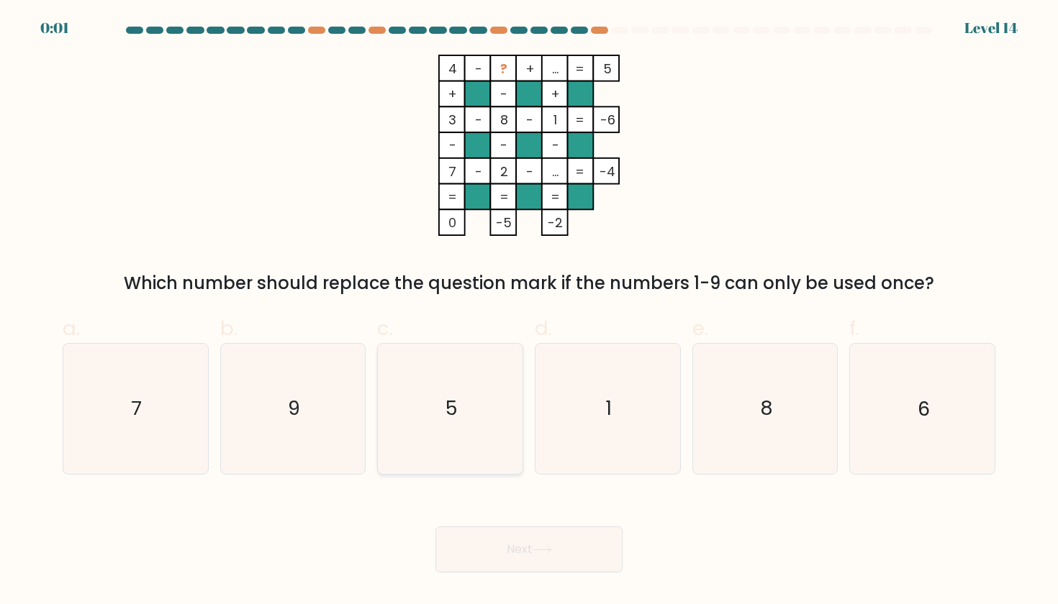
click at [412, 406] on icon "5" at bounding box center [450, 408] width 129 height 129
click at [529, 312] on input "c. 5" at bounding box center [529, 306] width 1 height 9
radio input "true"
click at [471, 524] on div "Next" at bounding box center [529, 532] width 950 height 81
click at [471, 532] on button "Next" at bounding box center [528, 550] width 187 height 46
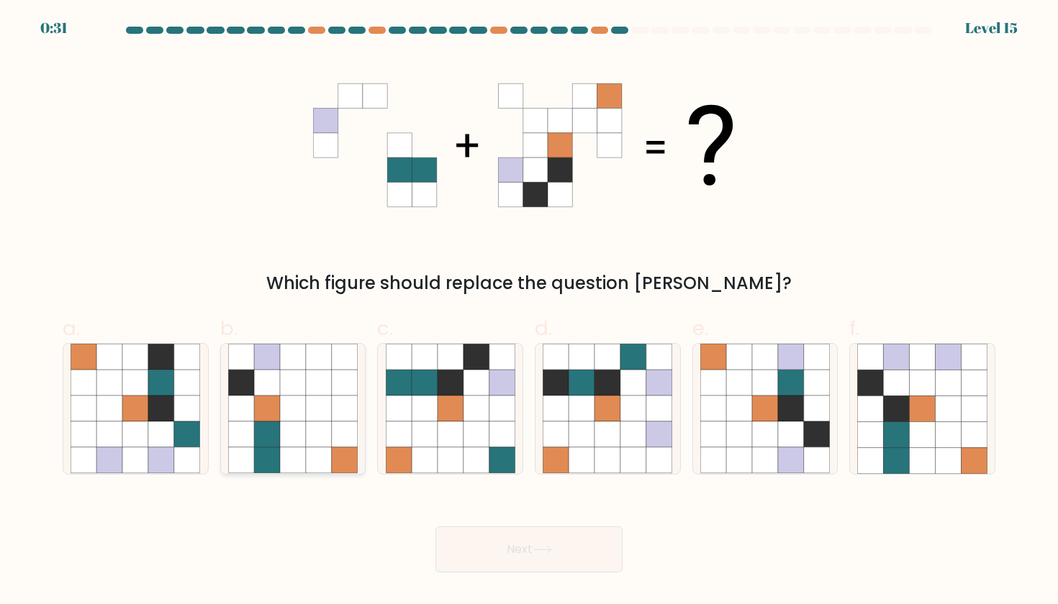
click at [283, 455] on icon at bounding box center [293, 460] width 26 height 26
click at [529, 312] on input "b." at bounding box center [529, 306] width 1 height 9
radio input "true"
click at [460, 435] on icon at bounding box center [450, 435] width 26 height 26
click at [529, 312] on input "c." at bounding box center [529, 306] width 1 height 9
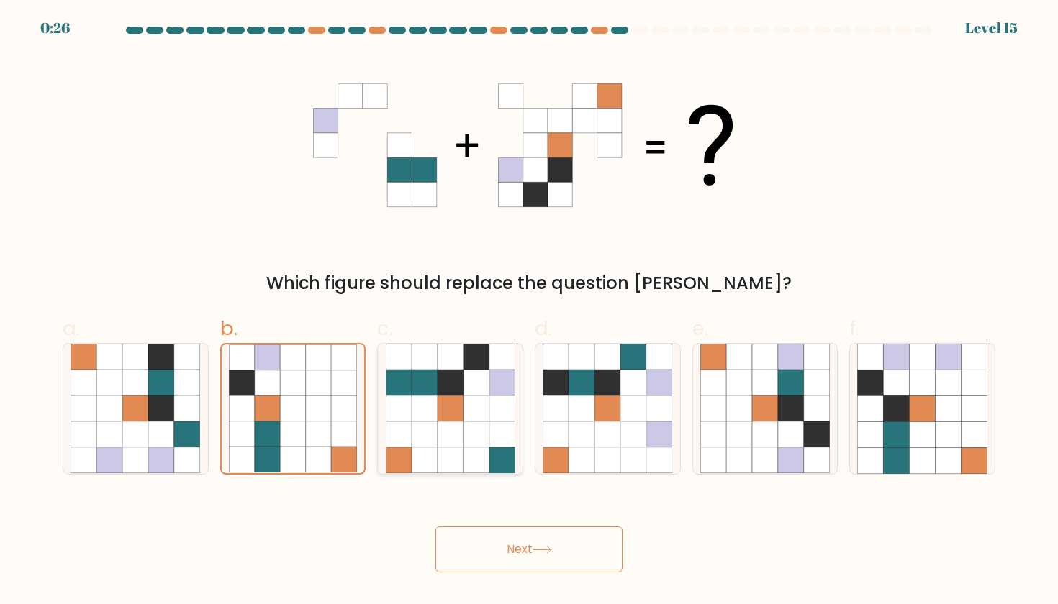
radio input "true"
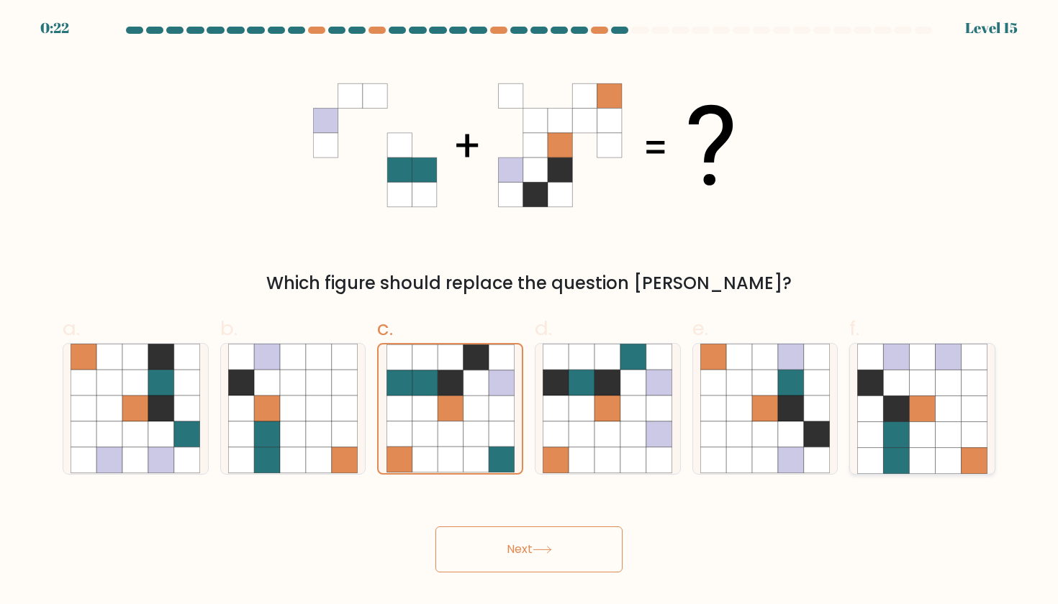
click at [896, 459] on icon at bounding box center [896, 460] width 26 height 26
click at [530, 312] on input "f." at bounding box center [529, 306] width 1 height 9
radio input "true"
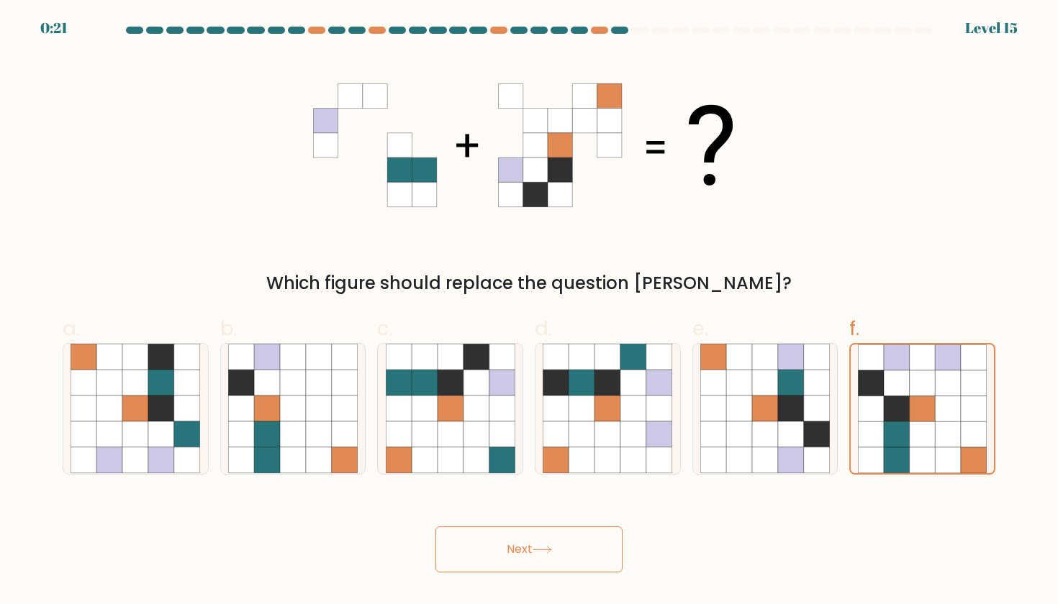
click at [549, 553] on icon at bounding box center [541, 550] width 19 height 8
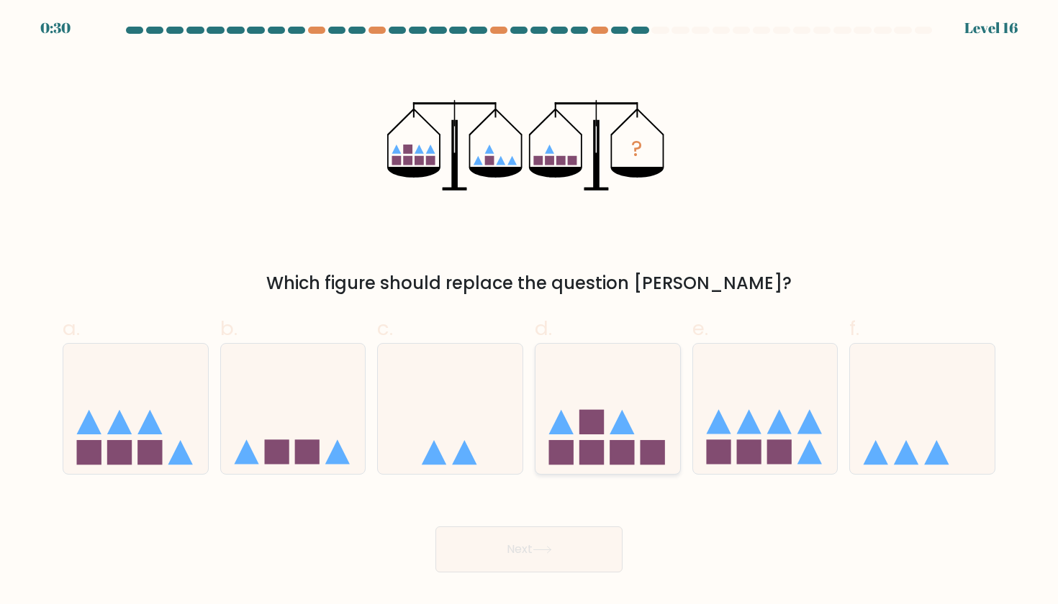
click at [604, 364] on icon at bounding box center [607, 408] width 145 height 119
click at [530, 312] on input "d." at bounding box center [529, 306] width 1 height 9
radio input "true"
click at [506, 355] on icon at bounding box center [450, 408] width 145 height 119
click at [529, 312] on input "c." at bounding box center [529, 306] width 1 height 9
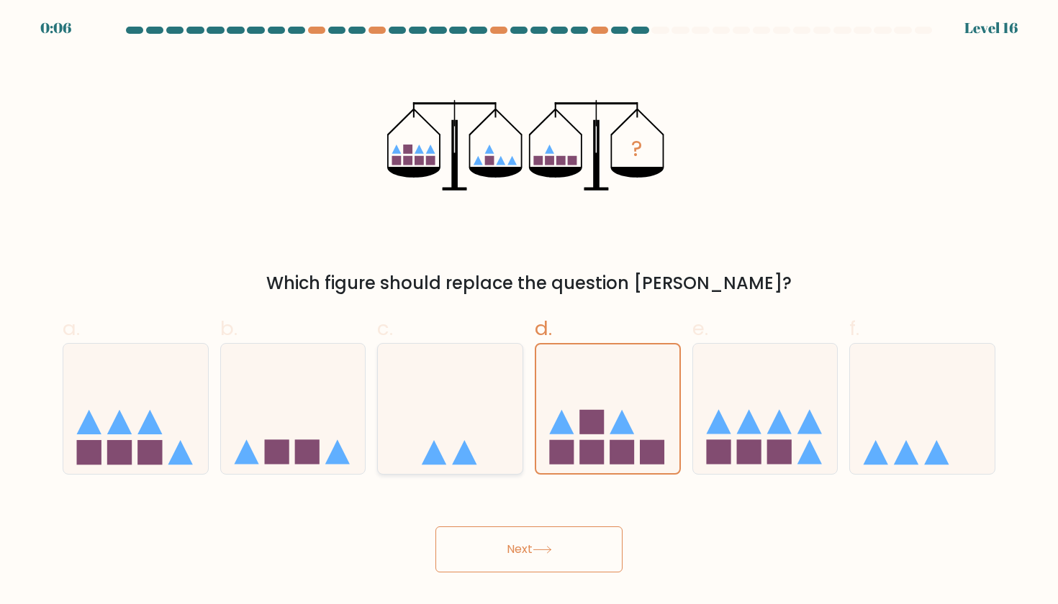
radio input "true"
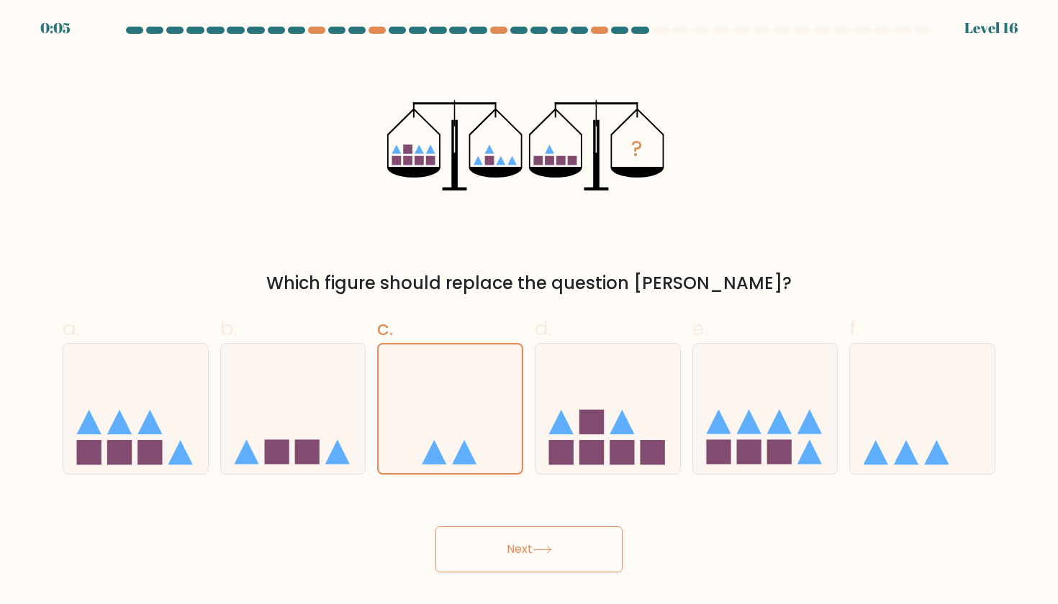
click at [489, 560] on button "Next" at bounding box center [528, 550] width 187 height 46
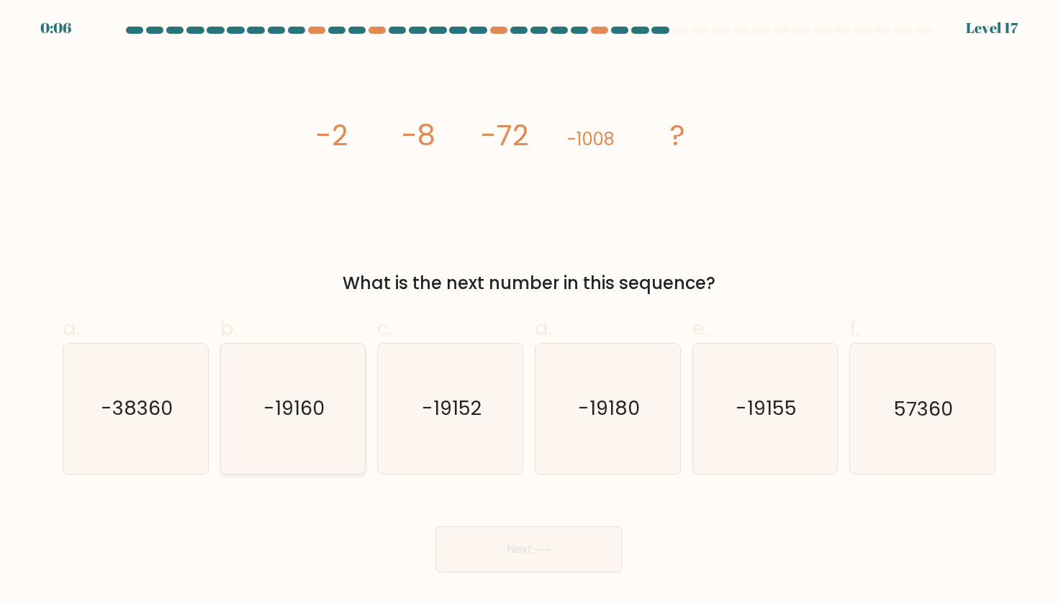
click at [352, 430] on icon "-19160" at bounding box center [292, 408] width 129 height 129
click at [529, 312] on input "b. -19160" at bounding box center [529, 306] width 1 height 9
radio input "true"
click at [470, 543] on button "Next" at bounding box center [528, 550] width 187 height 46
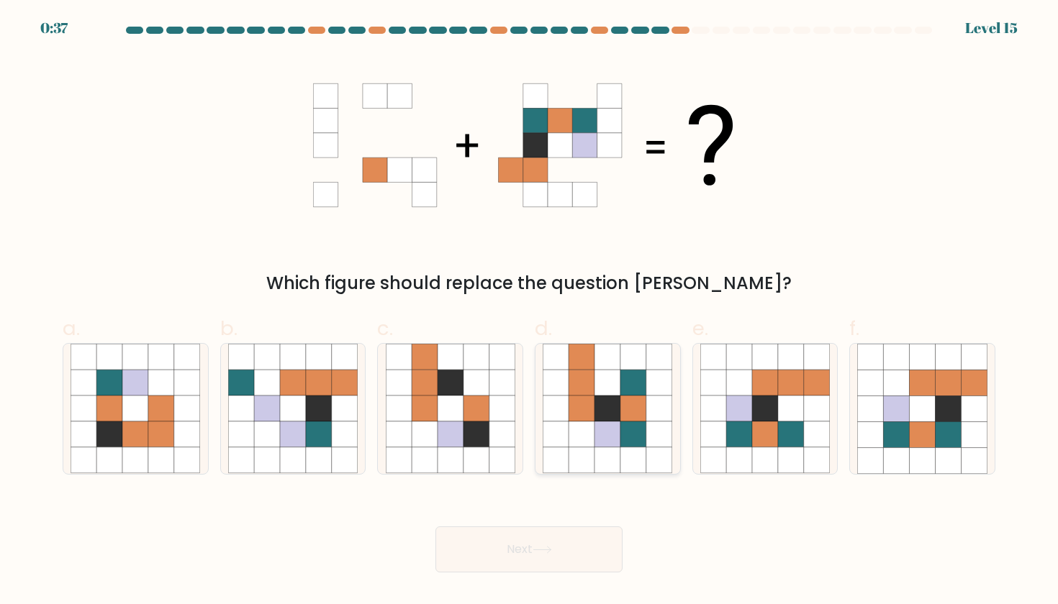
click at [617, 412] on icon at bounding box center [607, 409] width 26 height 26
click at [530, 312] on input "d." at bounding box center [529, 306] width 1 height 9
radio input "true"
click at [547, 546] on icon at bounding box center [541, 550] width 19 height 8
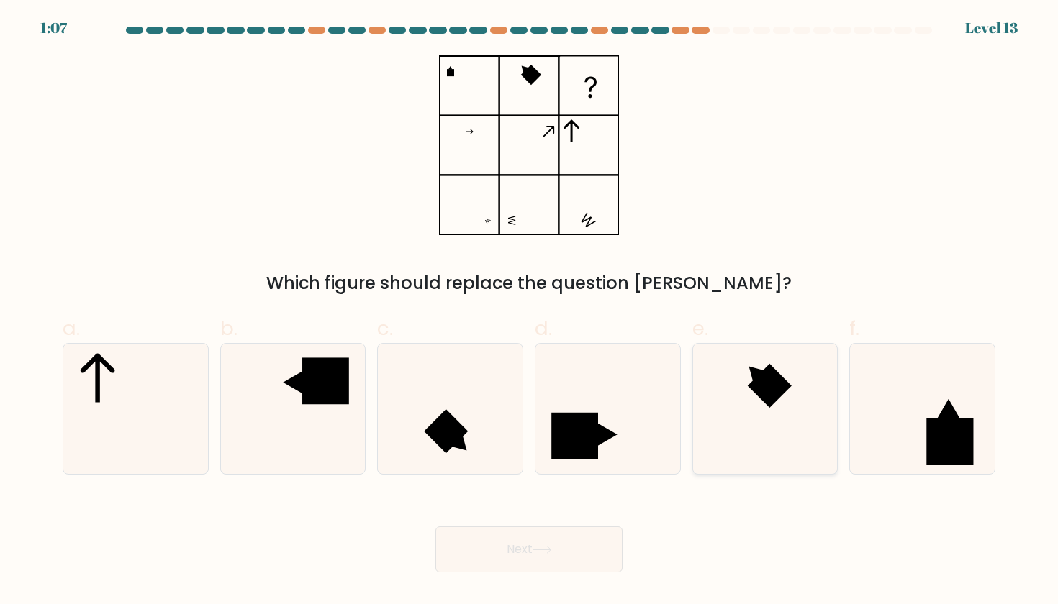
click at [766, 344] on icon at bounding box center [764, 408] width 129 height 129
click at [530, 312] on input "e." at bounding box center [529, 306] width 1 height 9
radio input "true"
click at [441, 530] on button "Next" at bounding box center [528, 550] width 187 height 46
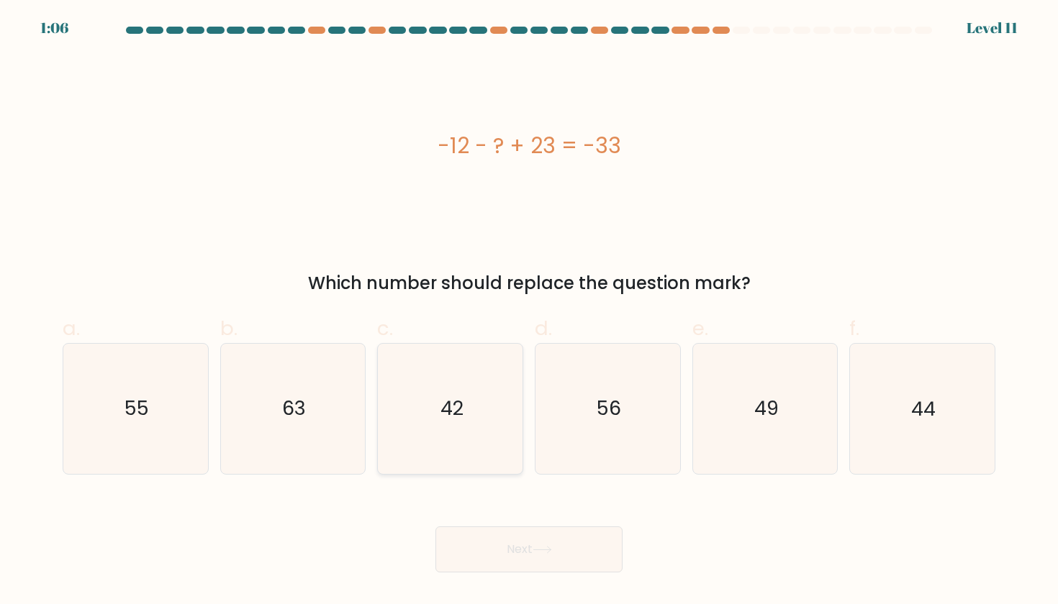
click at [471, 359] on icon "42" at bounding box center [450, 408] width 129 height 129
click at [529, 312] on input "c. 42" at bounding box center [529, 306] width 1 height 9
radio input "true"
click at [459, 537] on button "Next" at bounding box center [528, 550] width 187 height 46
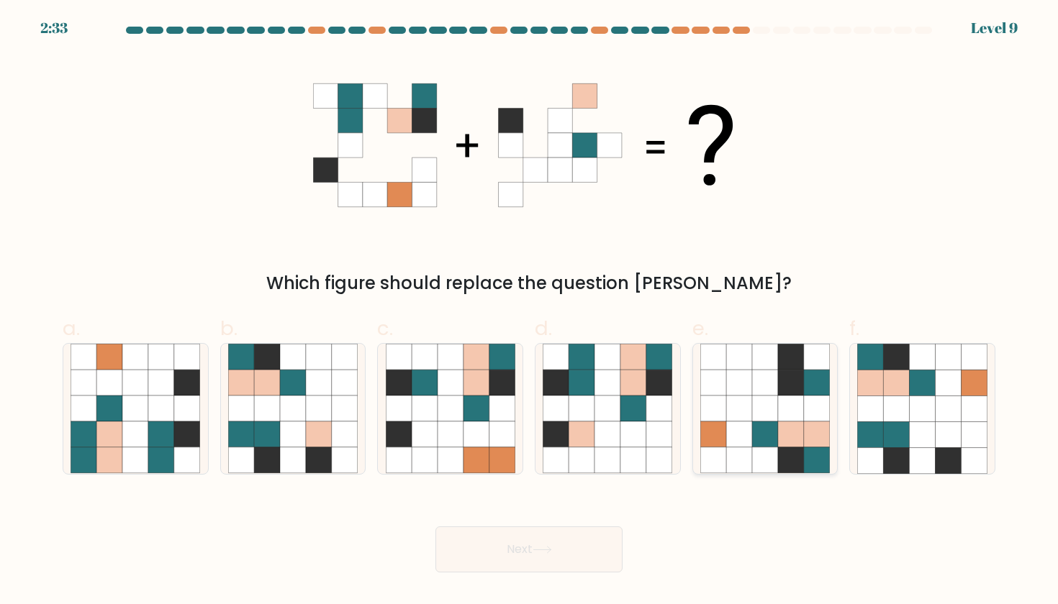
click at [704, 393] on icon at bounding box center [713, 384] width 26 height 26
click at [530, 312] on input "e." at bounding box center [529, 306] width 1 height 9
radio input "true"
click at [487, 489] on form at bounding box center [529, 300] width 1058 height 546
click at [492, 543] on button "Next" at bounding box center [528, 550] width 187 height 46
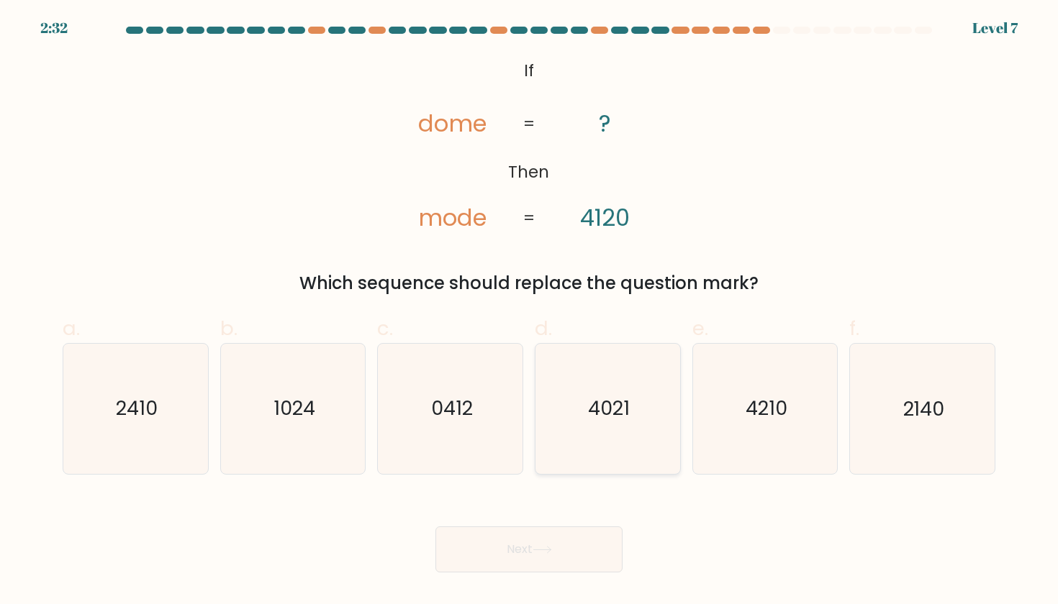
click at [543, 427] on icon "4021" at bounding box center [606, 408] width 129 height 129
click at [530, 312] on input "d. 4021" at bounding box center [529, 306] width 1 height 9
radio input "true"
click at [532, 505] on div "Next" at bounding box center [529, 532] width 950 height 81
click at [530, 535] on button "Next" at bounding box center [528, 550] width 187 height 46
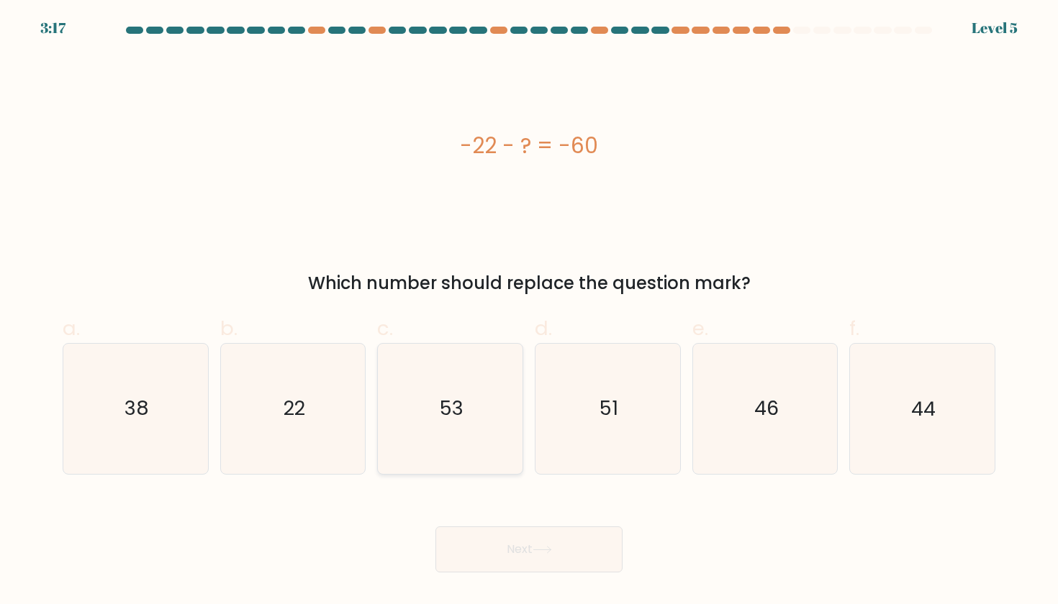
click at [488, 427] on icon "53" at bounding box center [450, 408] width 129 height 129
click at [529, 312] on input "c. 53" at bounding box center [529, 306] width 1 height 9
radio input "true"
click at [488, 524] on div "Next" at bounding box center [529, 532] width 950 height 81
click at [485, 547] on button "Next" at bounding box center [528, 550] width 187 height 46
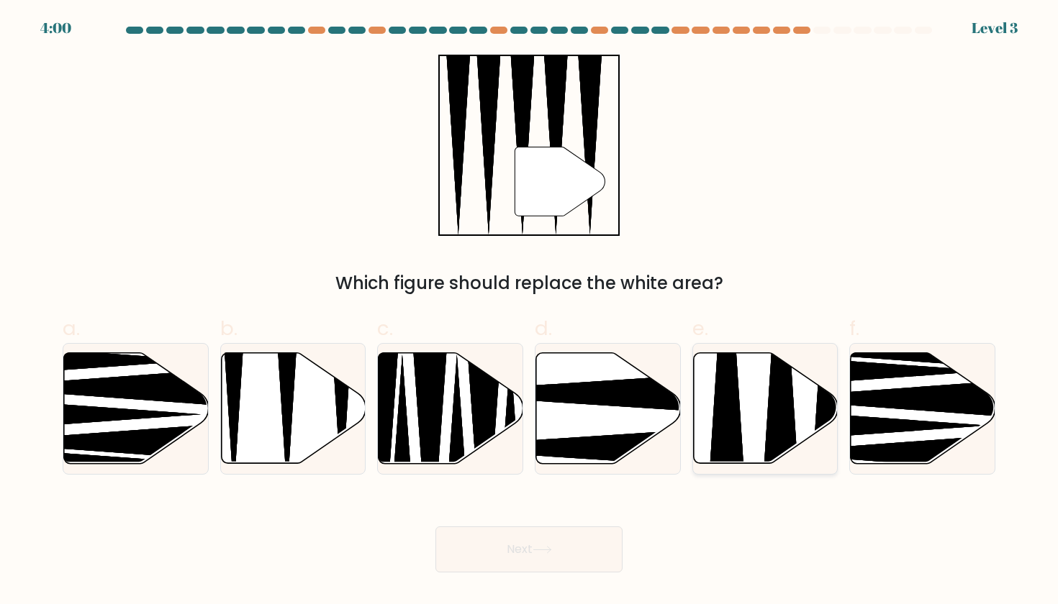
click at [755, 419] on icon at bounding box center [765, 408] width 145 height 111
click at [530, 312] on input "e." at bounding box center [529, 306] width 1 height 9
radio input "true"
click at [529, 550] on button "Next" at bounding box center [528, 550] width 187 height 46
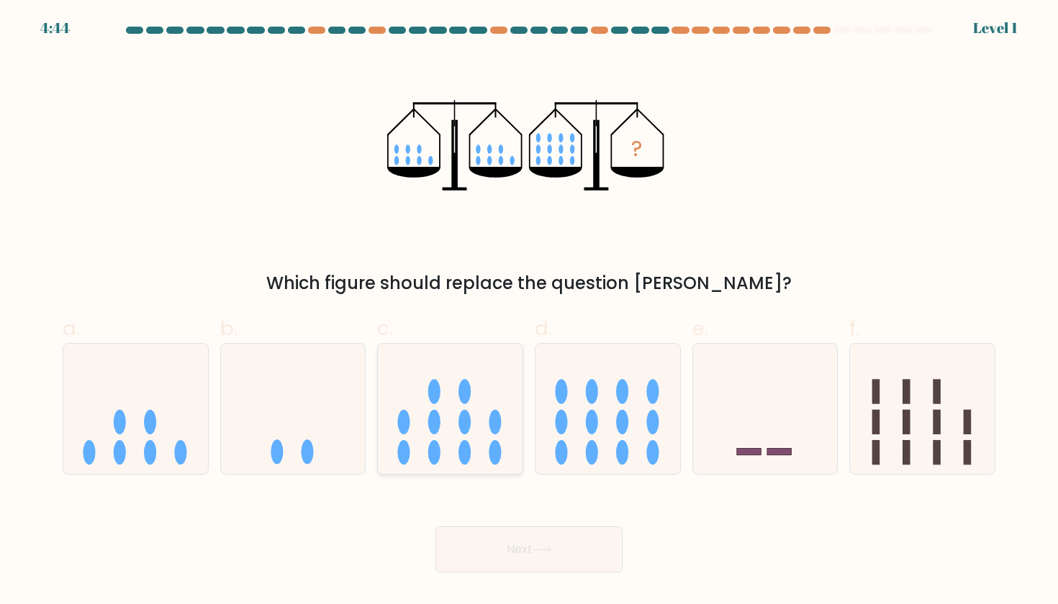
click at [405, 424] on ellipse at bounding box center [404, 422] width 12 height 24
click at [529, 312] on input "c." at bounding box center [529, 306] width 1 height 9
radio input "true"
click at [476, 544] on button "Next" at bounding box center [528, 550] width 187 height 46
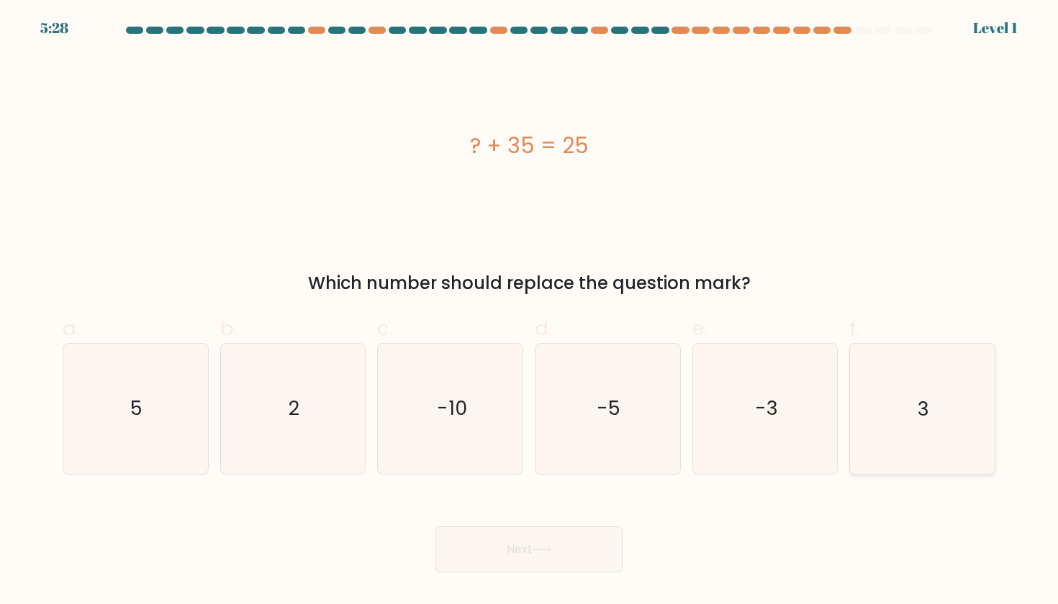
click at [897, 395] on icon "3" at bounding box center [921, 408] width 129 height 129
click at [530, 312] on input "f. 3" at bounding box center [529, 306] width 1 height 9
radio input "true"
click at [430, 562] on div "Next" at bounding box center [529, 532] width 950 height 81
click at [445, 558] on button "Next" at bounding box center [528, 550] width 187 height 46
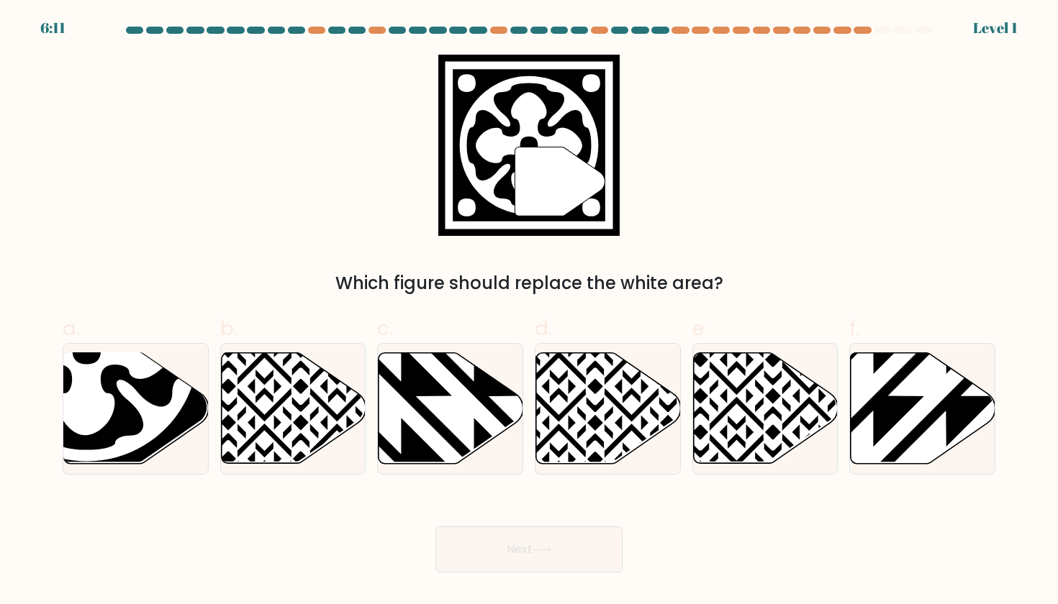
click at [210, 423] on div "a." at bounding box center [136, 394] width 158 height 161
click at [486, 540] on button "Next" at bounding box center [528, 550] width 187 height 46
click at [478, 458] on icon at bounding box center [400, 469] width 291 height 291
click at [529, 312] on input "c." at bounding box center [529, 306] width 1 height 9
radio input "true"
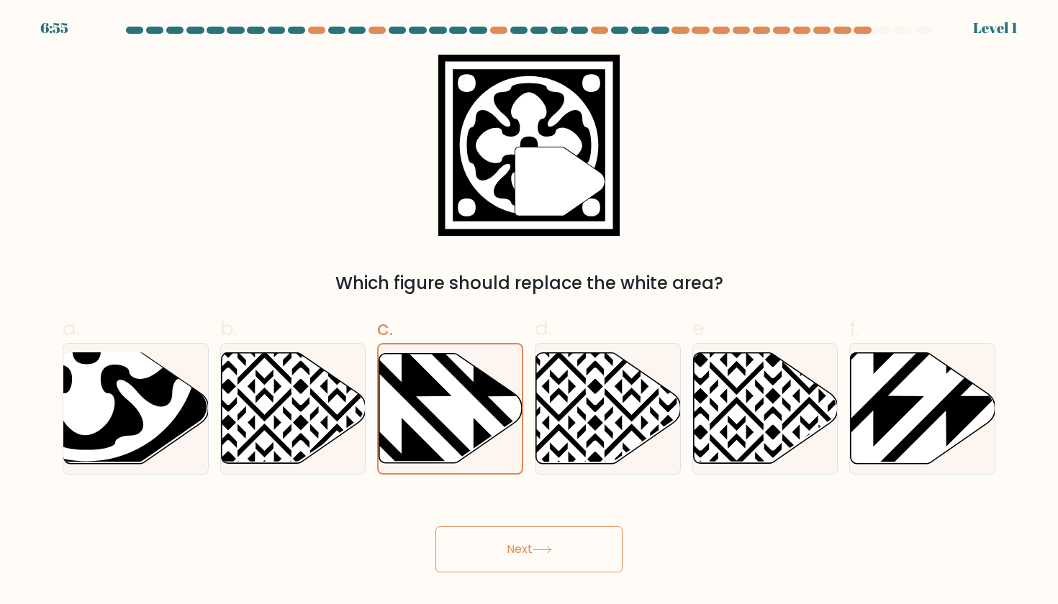
click at [480, 547] on button "Next" at bounding box center [528, 550] width 187 height 46
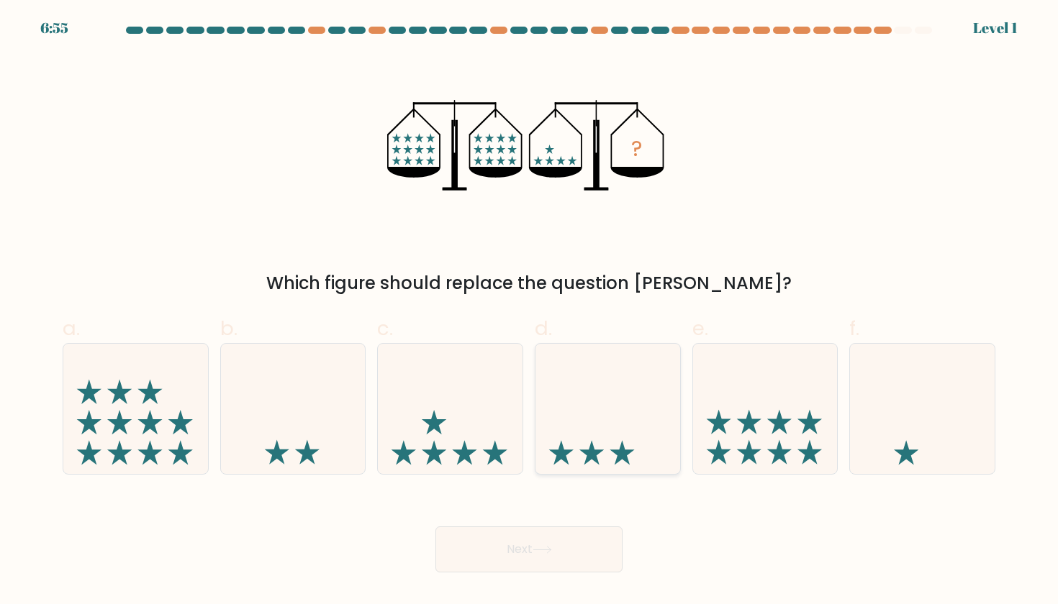
click at [635, 439] on icon at bounding box center [607, 408] width 145 height 119
click at [530, 312] on input "d." at bounding box center [529, 306] width 1 height 9
radio input "true"
click at [537, 540] on button "Next" at bounding box center [528, 550] width 187 height 46
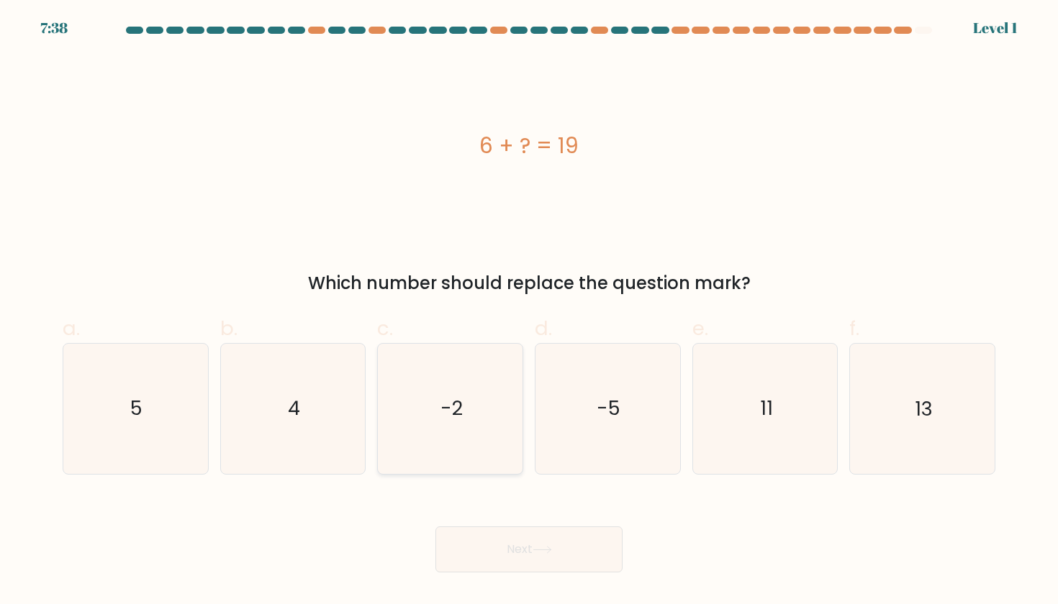
click at [451, 418] on text "-2" at bounding box center [451, 409] width 22 height 27
click at [529, 312] on input "c. -2" at bounding box center [529, 306] width 1 height 9
radio input "true"
click at [494, 509] on div "Next" at bounding box center [529, 532] width 950 height 81
click at [489, 542] on button "Next" at bounding box center [528, 550] width 187 height 46
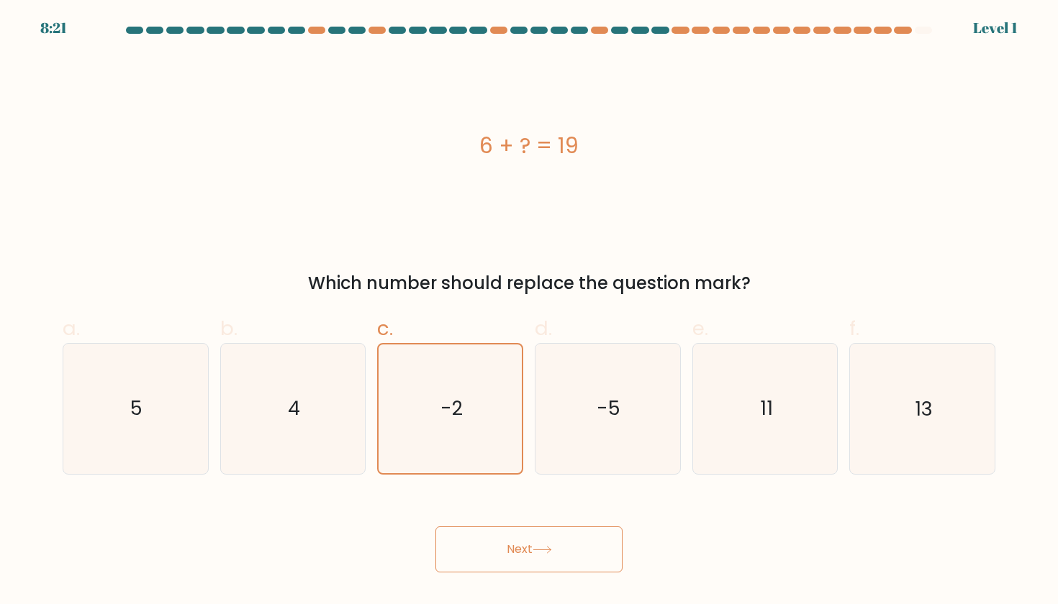
click at [499, 560] on button "Next" at bounding box center [528, 550] width 187 height 46
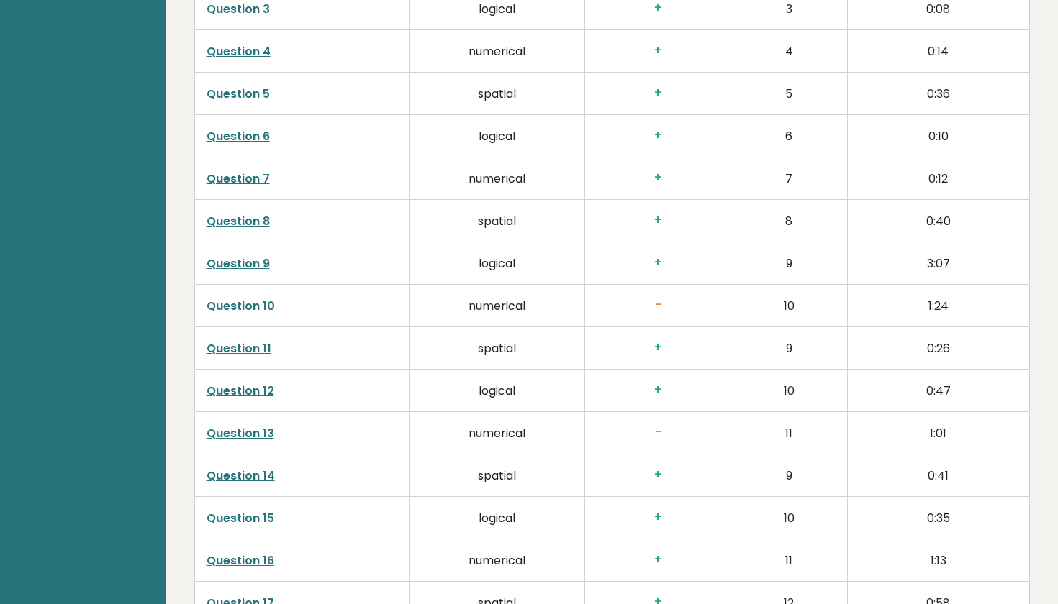
scroll to position [2391, 0]
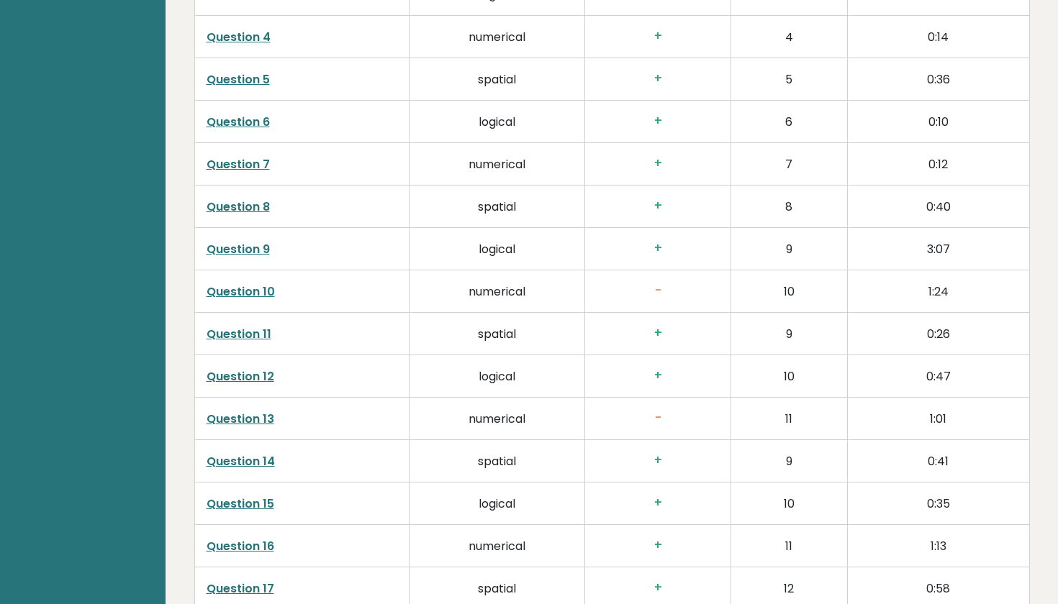
click at [646, 283] on h3 "-" at bounding box center [657, 290] width 122 height 15
click at [245, 297] on link "Question 10" at bounding box center [240, 291] width 68 height 17
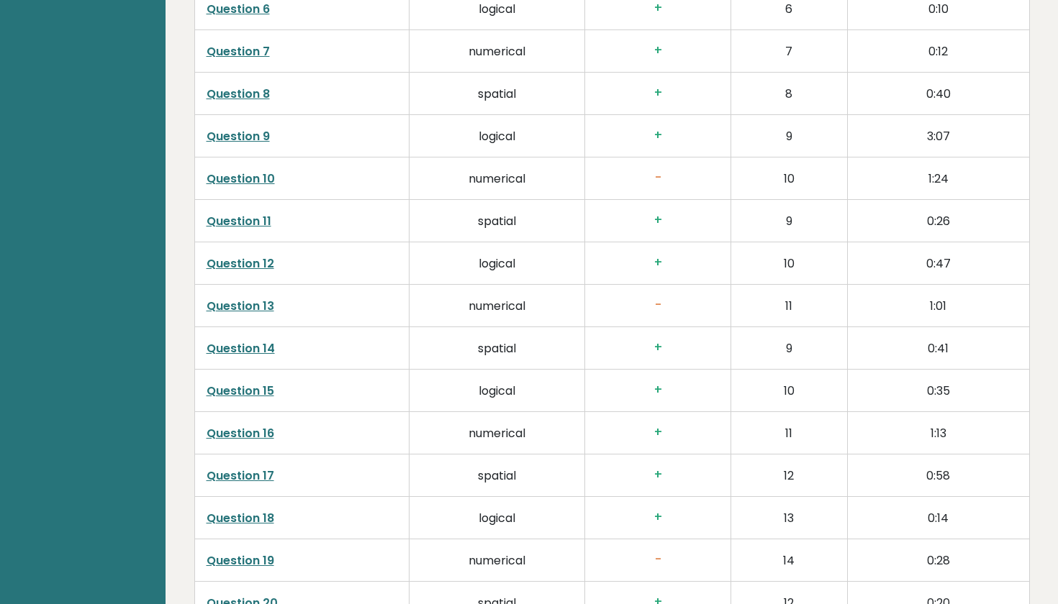
scroll to position [2642, 0]
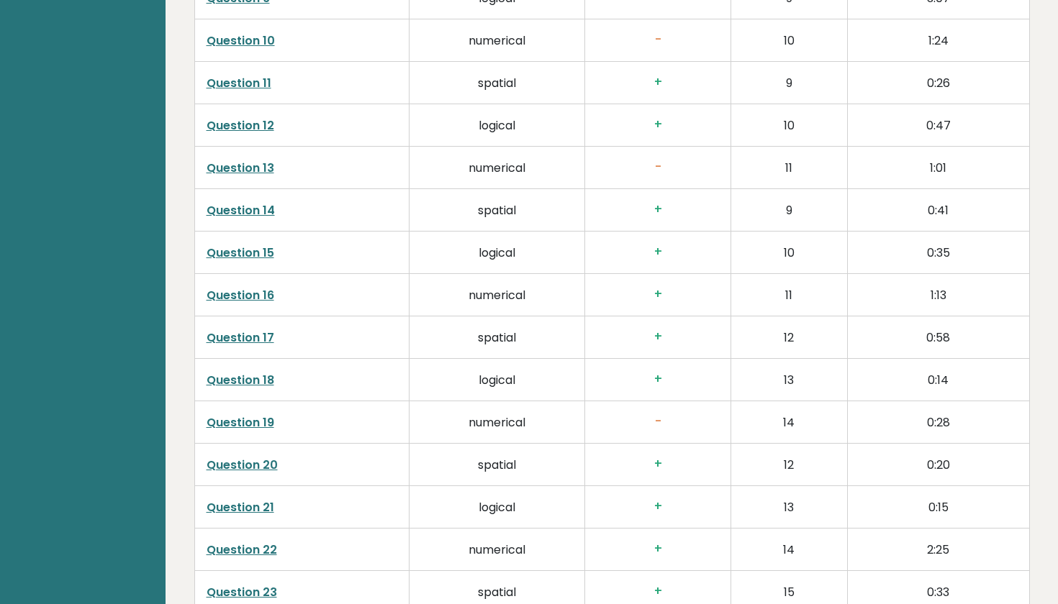
click at [264, 170] on link "Question 13" at bounding box center [240, 168] width 68 height 17
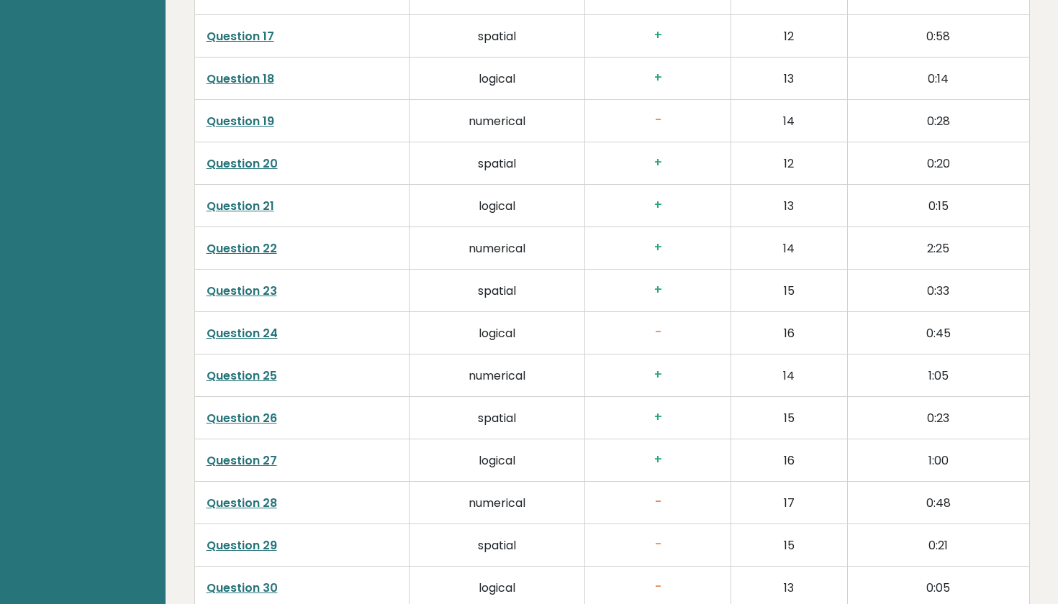
scroll to position [2942, 0]
click at [250, 338] on link "Question 24" at bounding box center [241, 334] width 71 height 17
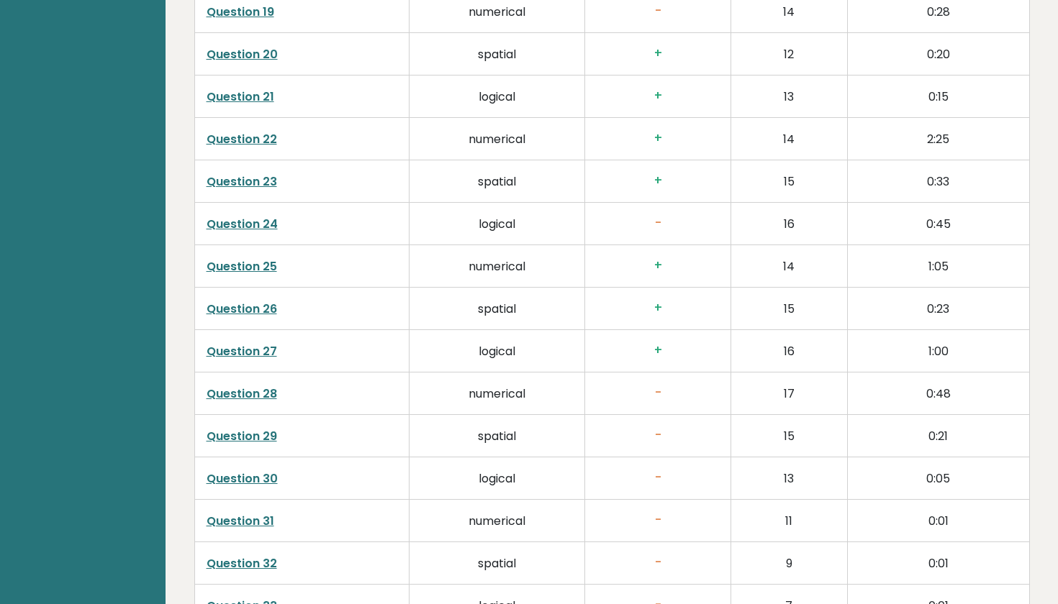
scroll to position [3074, 0]
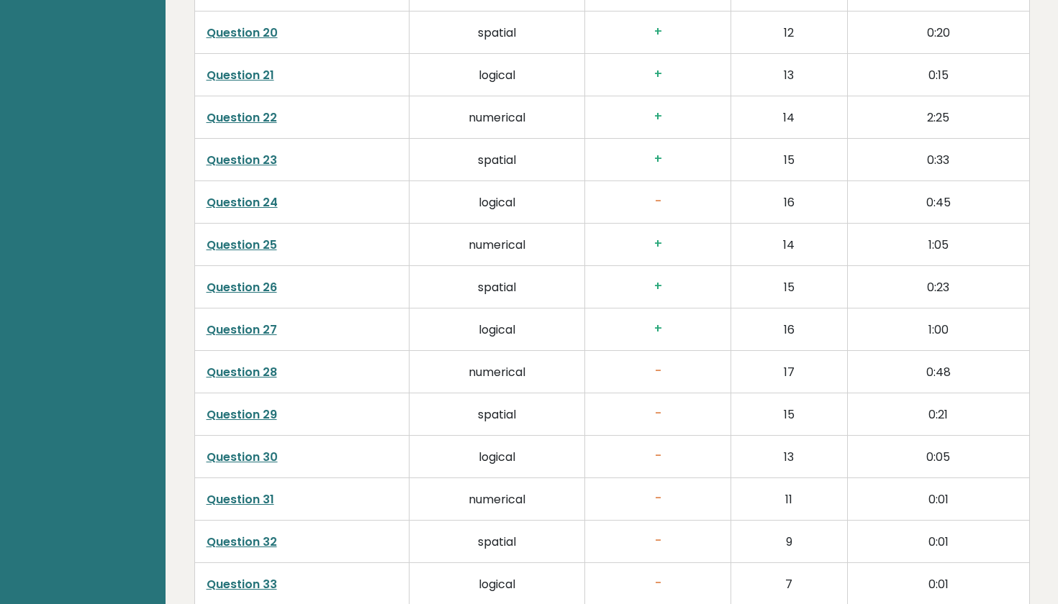
click at [265, 243] on link "Question 25" at bounding box center [241, 245] width 71 height 17
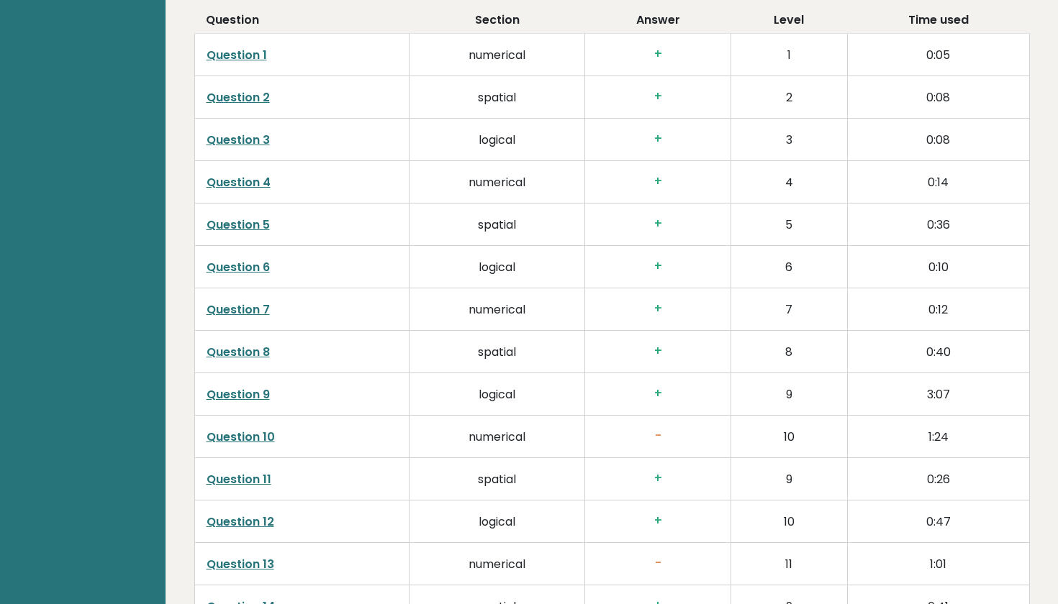
scroll to position [2257, 0]
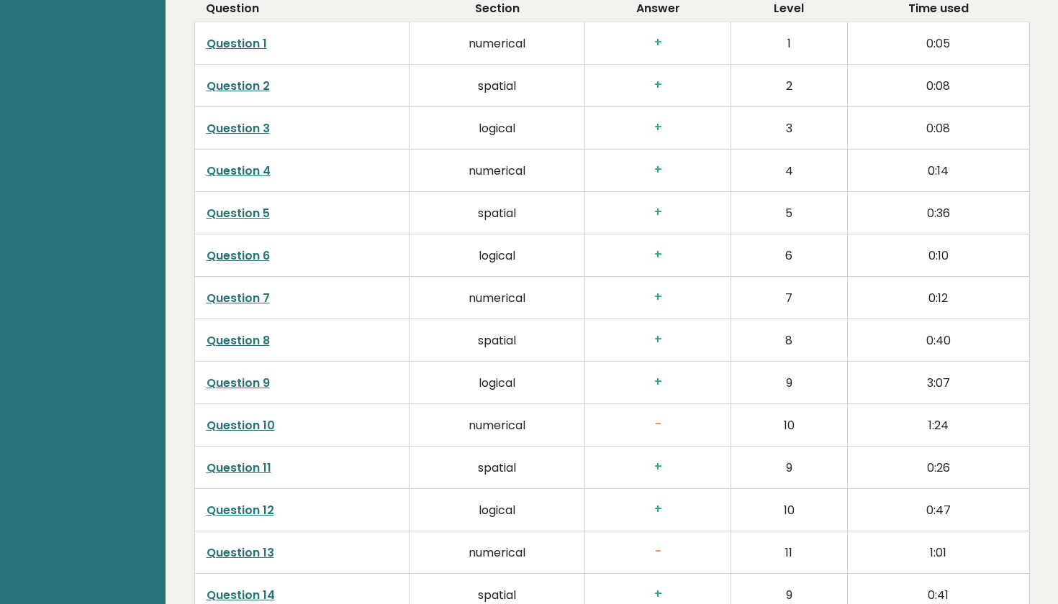
click at [204, 373] on td "Question 9" at bounding box center [301, 382] width 215 height 42
click at [214, 378] on link "Question 9" at bounding box center [237, 383] width 63 height 17
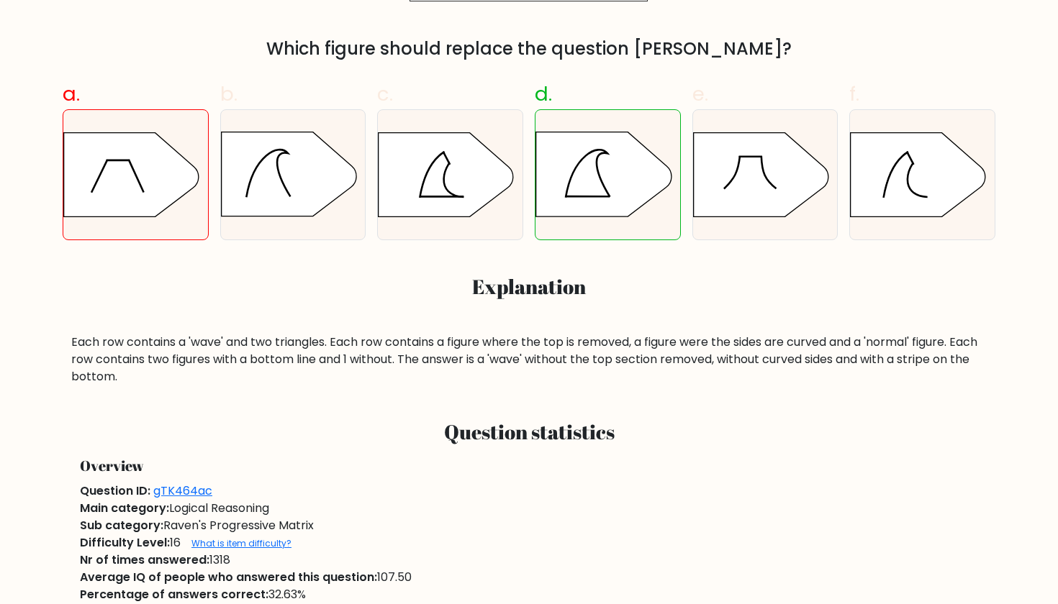
scroll to position [470, 0]
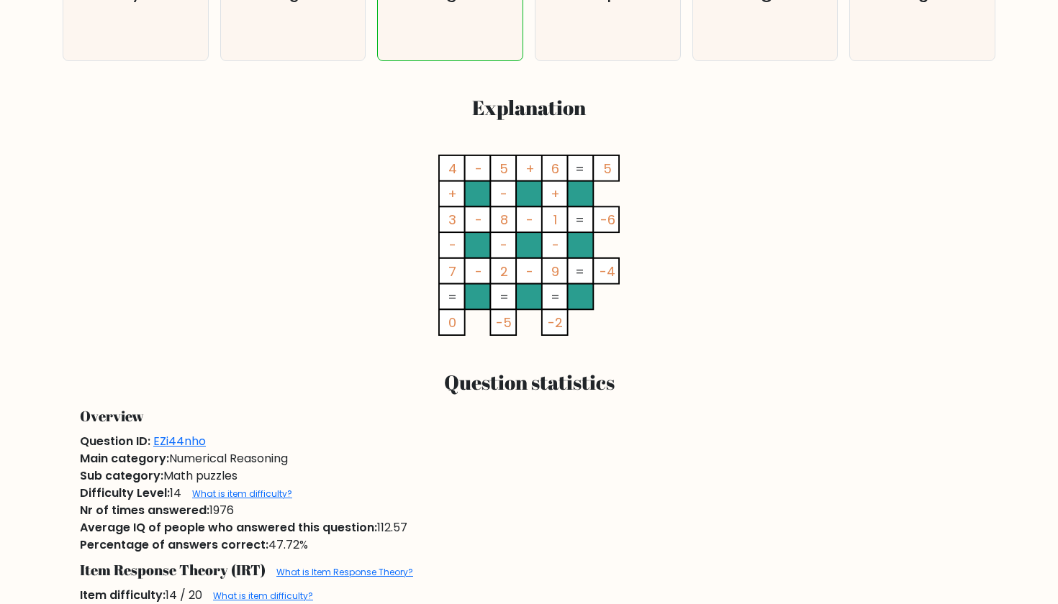
scroll to position [645, 0]
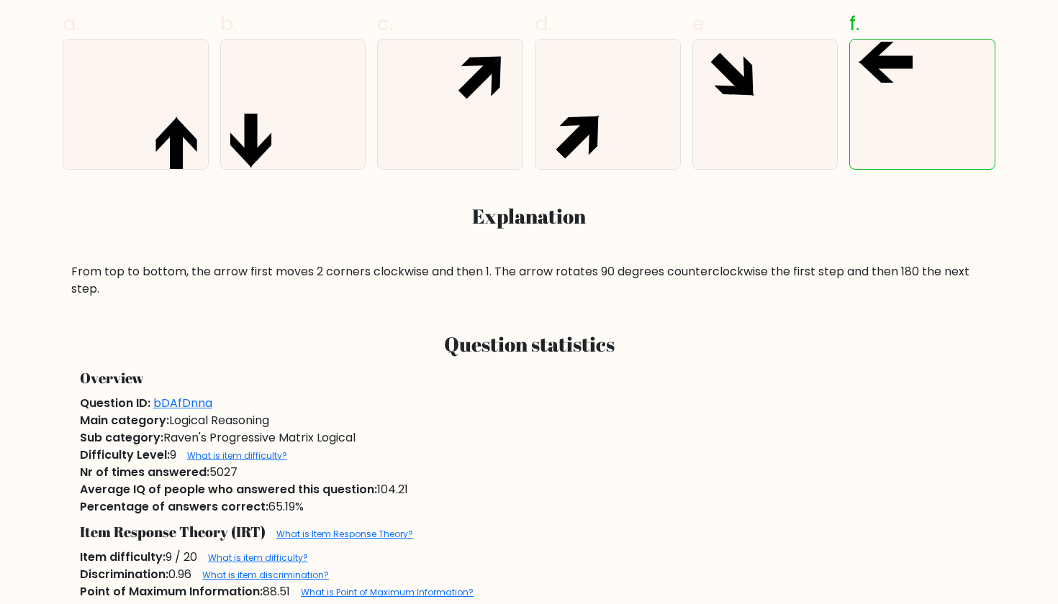
scroll to position [547, 0]
